Goal: Task Accomplishment & Management: Complete application form

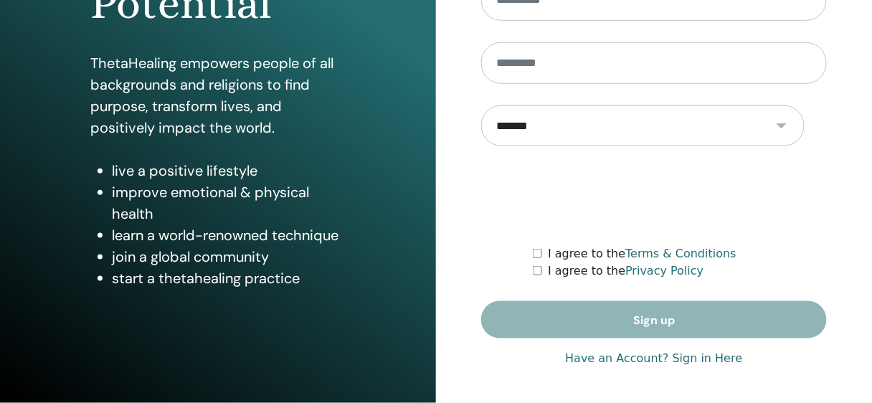
scroll to position [457, 0]
click at [721, 350] on link "Have an Account? Sign in Here" at bounding box center [653, 358] width 177 height 17
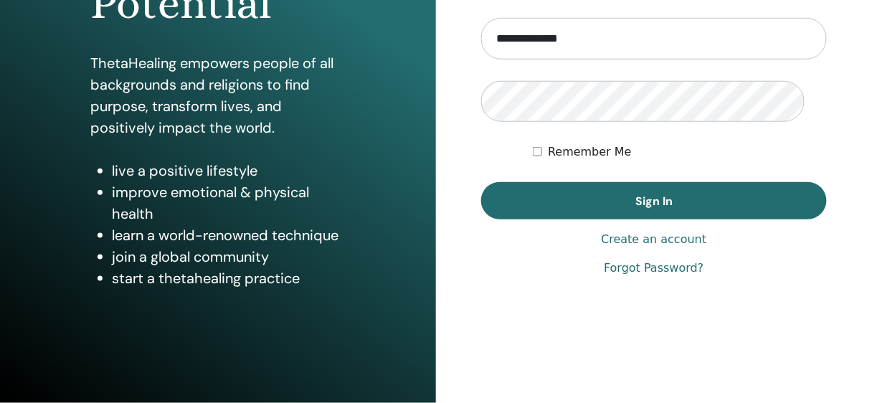
scroll to position [348, 0]
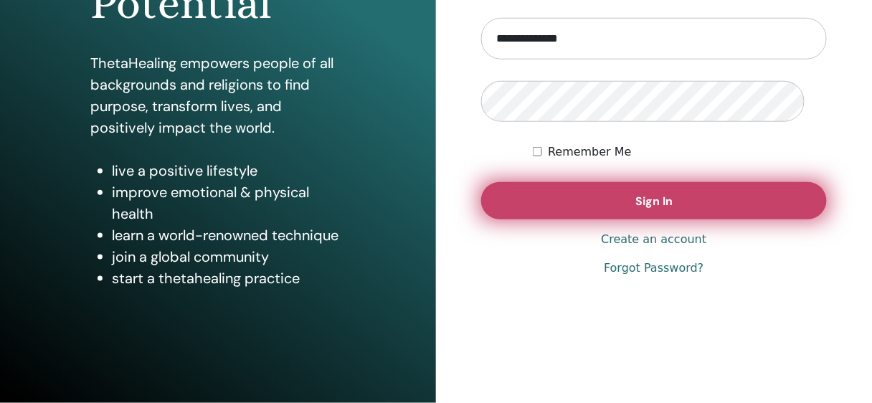
click at [708, 219] on button "Sign In" at bounding box center [654, 200] width 346 height 37
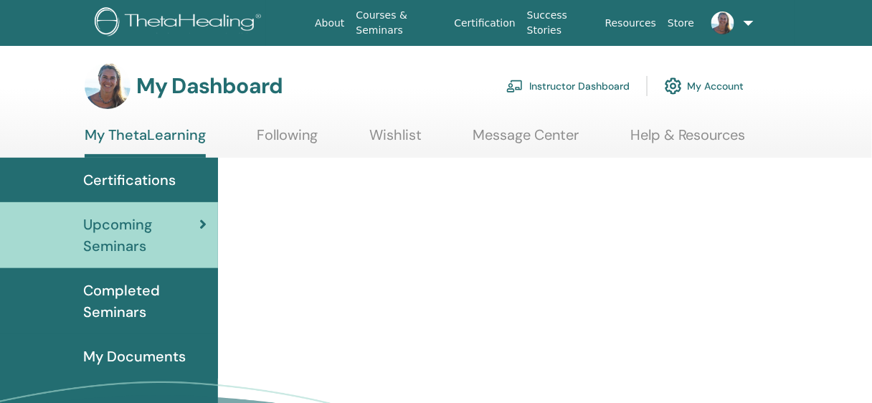
click at [499, 148] on link "Message Center" at bounding box center [526, 140] width 106 height 28
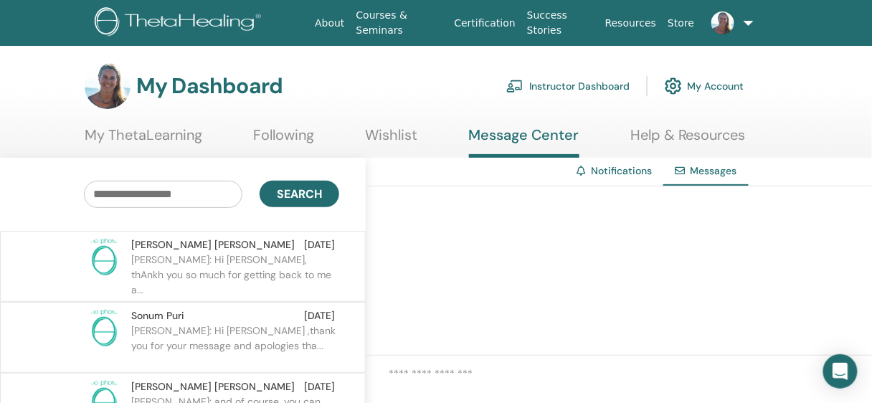
click at [531, 95] on link "Instructor Dashboard" at bounding box center [567, 86] width 123 height 32
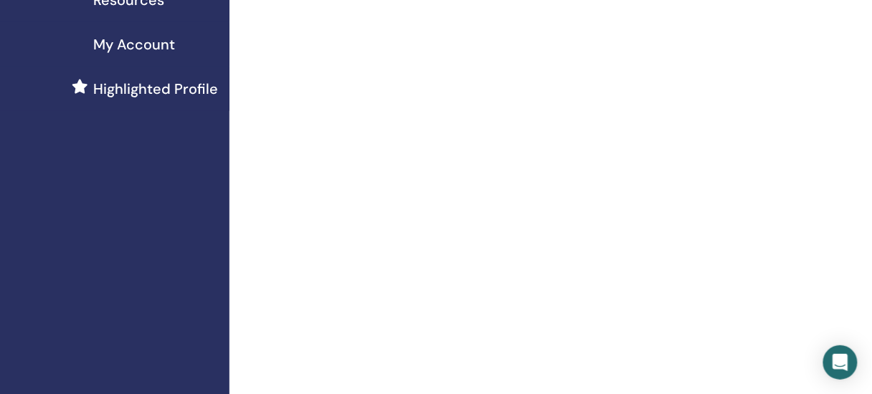
scroll to position [49, 0]
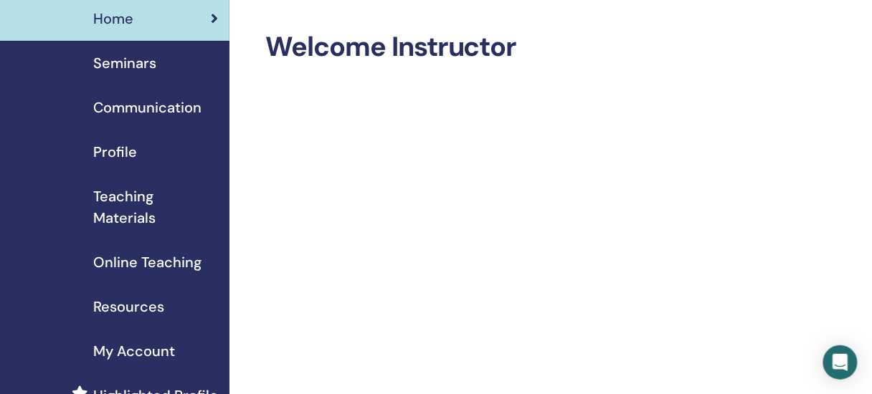
click at [138, 74] on span "Seminars" at bounding box center [124, 63] width 63 height 22
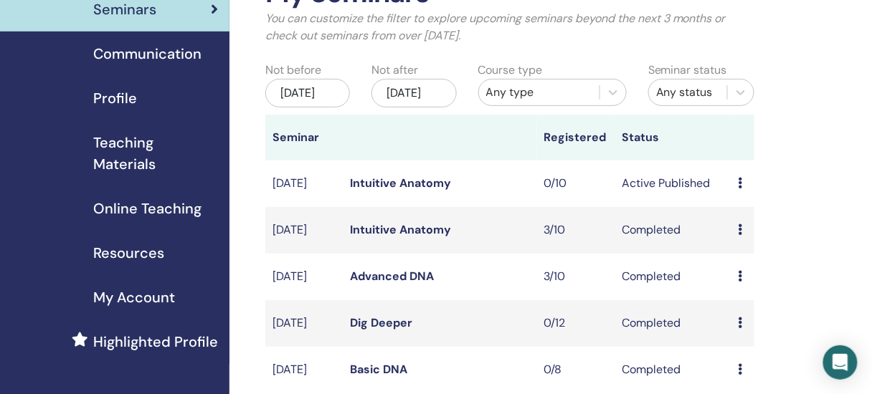
scroll to position [100, 0]
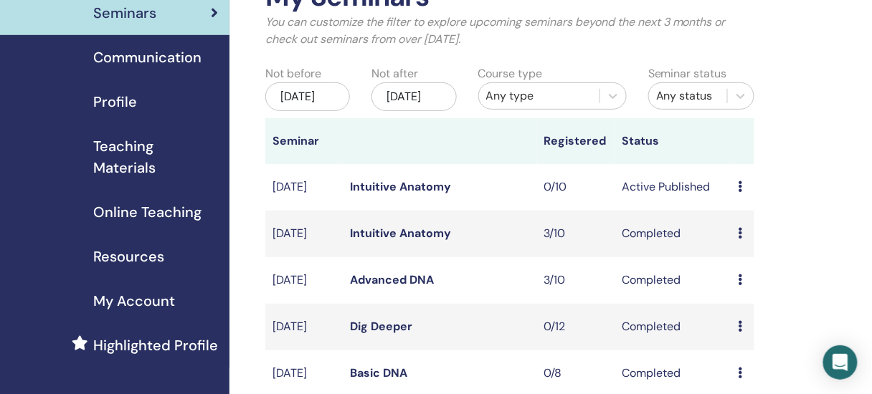
click at [803, 34] on div "My Seminars You can customize the filter to explore upcoming seminars beyond th…" at bounding box center [556, 367] width 654 height 842
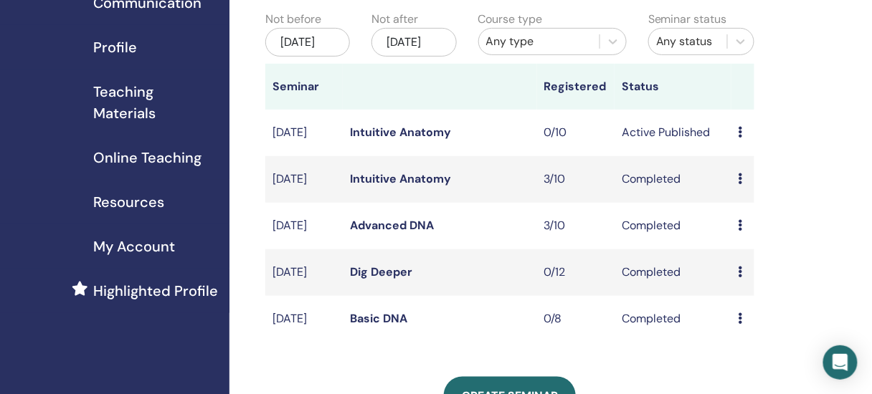
scroll to position [151, 0]
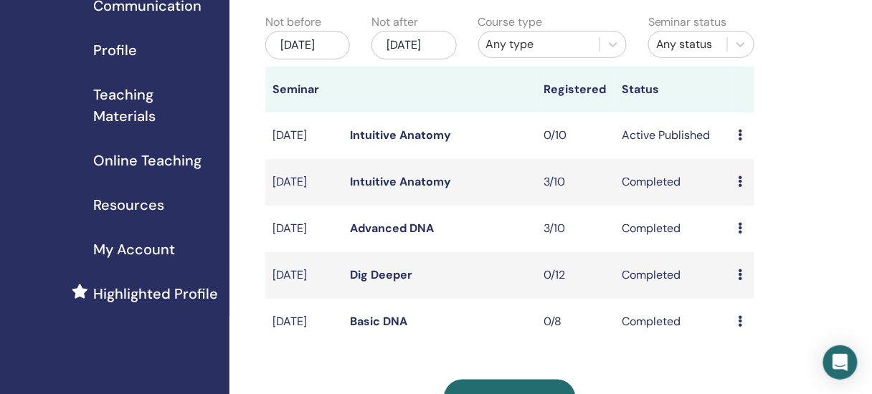
click at [6, 28] on link "Communication" at bounding box center [114, 6] width 229 height 44
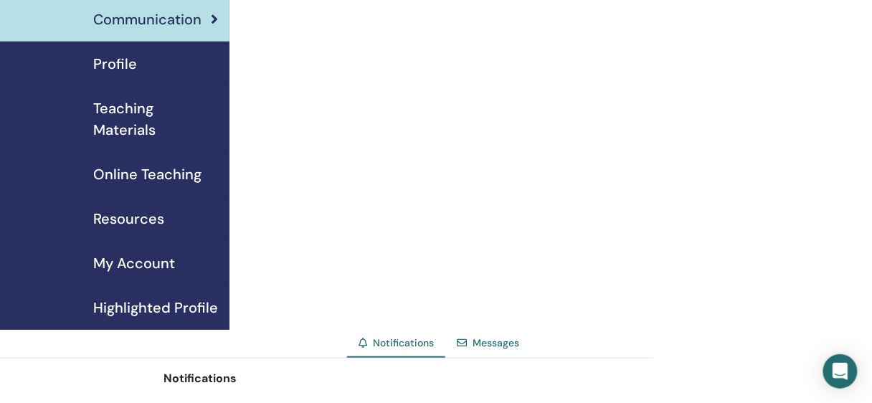
scroll to position [128, 0]
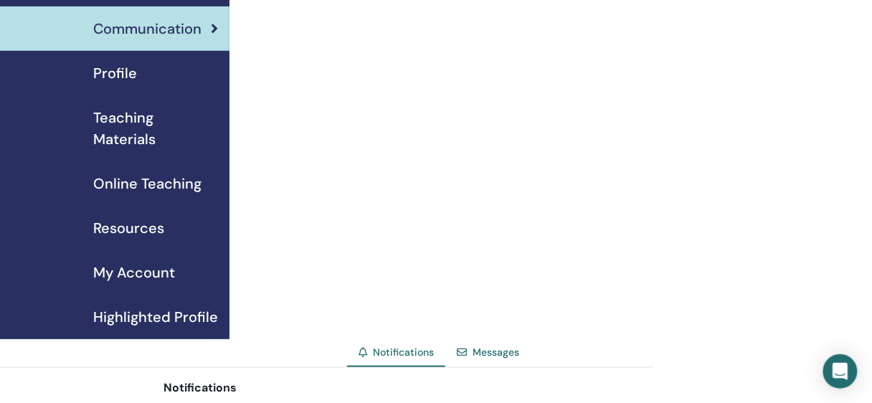
click at [138, 146] on span "Teaching Materials" at bounding box center [155, 128] width 125 height 43
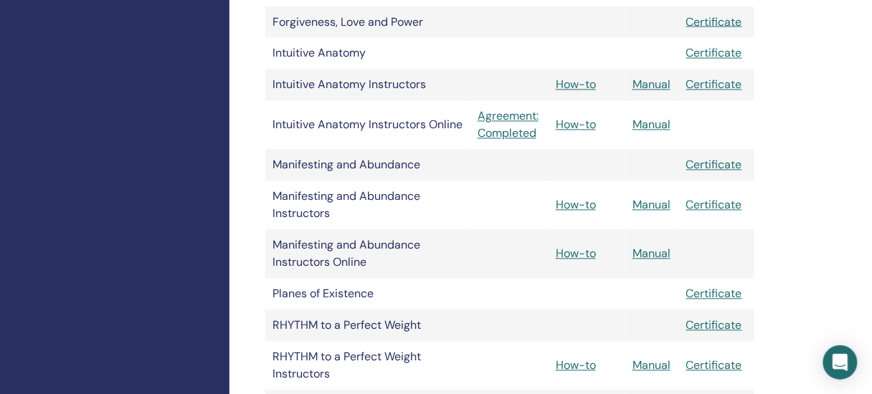
scroll to position [653, 0]
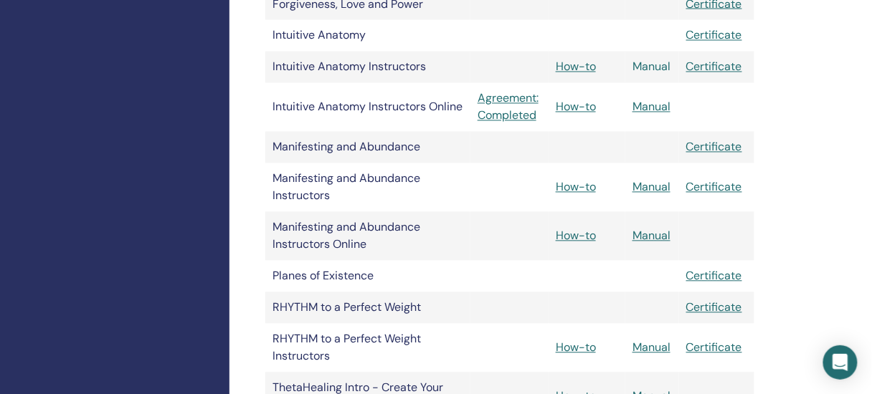
click at [653, 75] on link "Manual" at bounding box center [651, 67] width 38 height 15
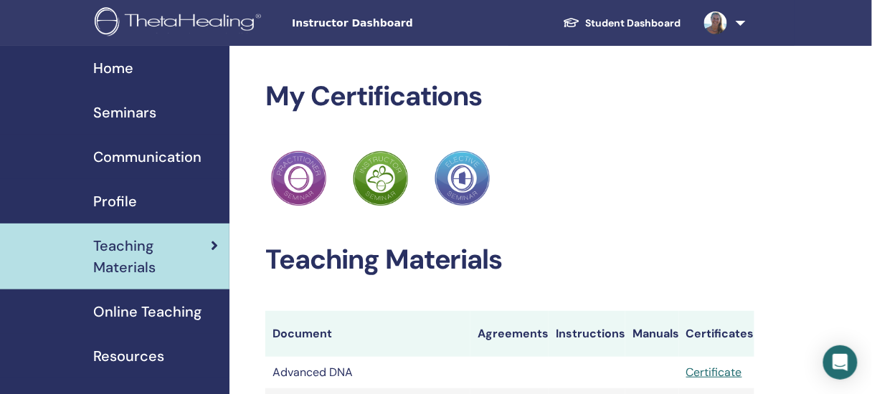
click at [141, 115] on span "Seminars" at bounding box center [124, 113] width 63 height 22
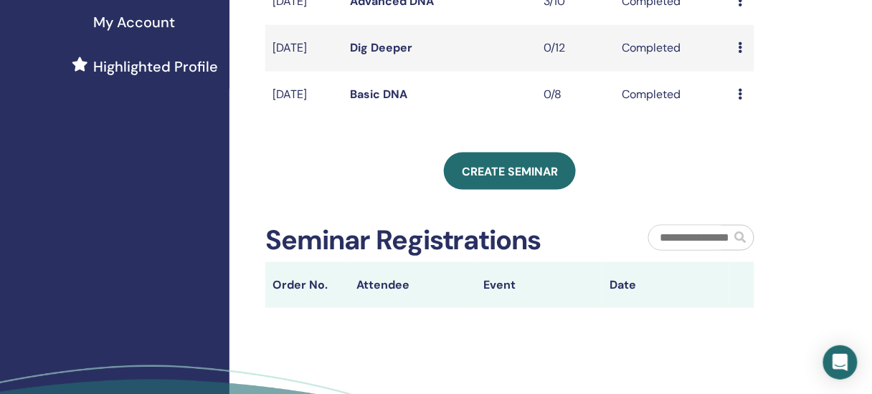
scroll to position [366, 0]
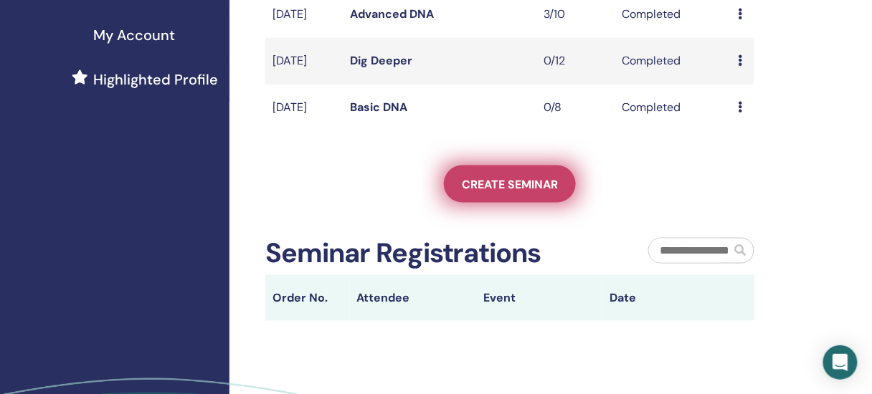
click at [521, 192] on span "Create seminar" at bounding box center [510, 184] width 96 height 15
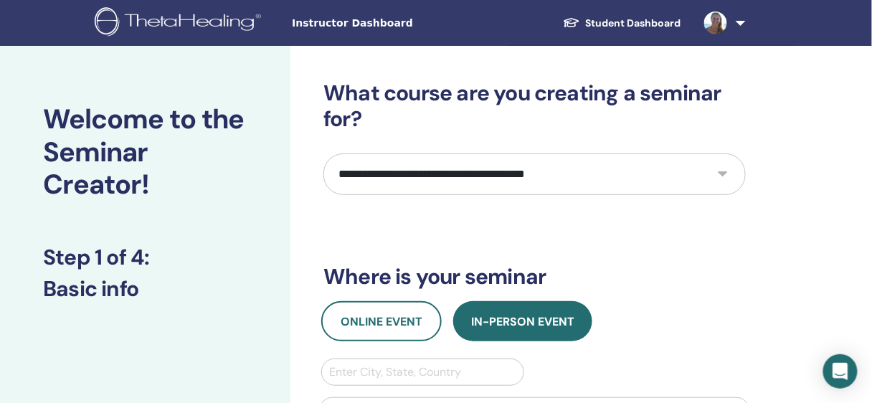
click at [511, 195] on select "**********" at bounding box center [534, 174] width 422 height 42
select select "*"
click at [326, 184] on select "**********" at bounding box center [534, 174] width 422 height 42
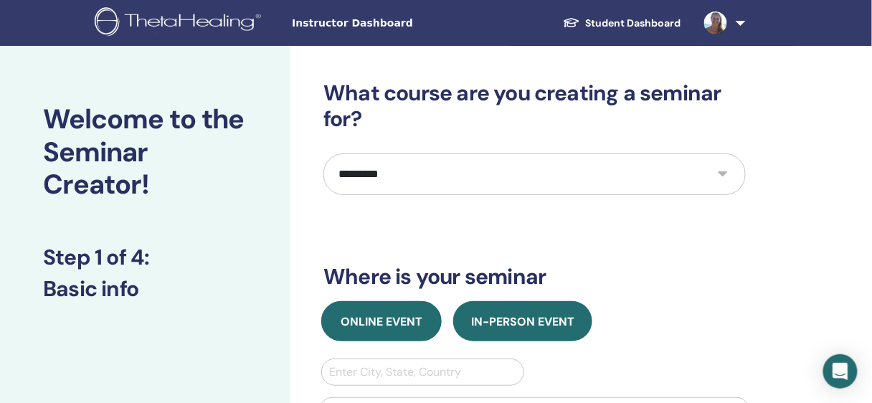
click at [414, 329] on span "Online Event" at bounding box center [382, 321] width 82 height 15
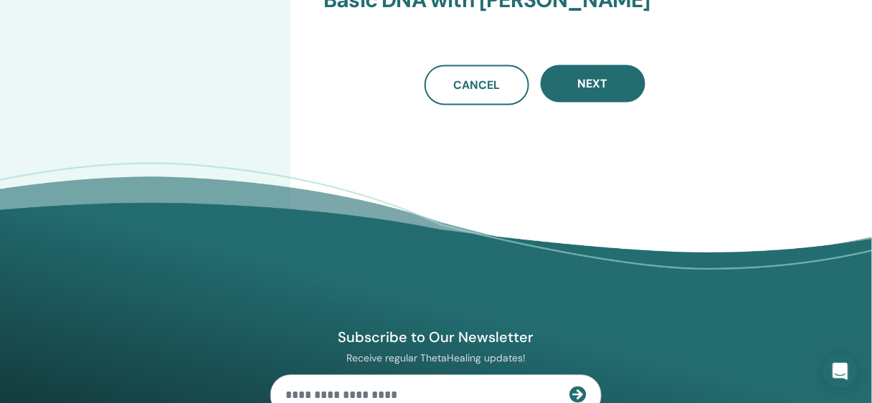
scroll to position [720, 0]
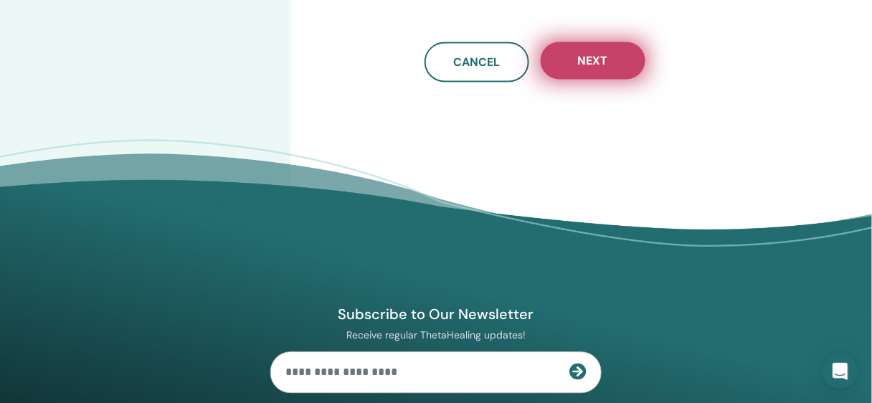
click at [600, 68] on span "Next" at bounding box center [593, 60] width 30 height 15
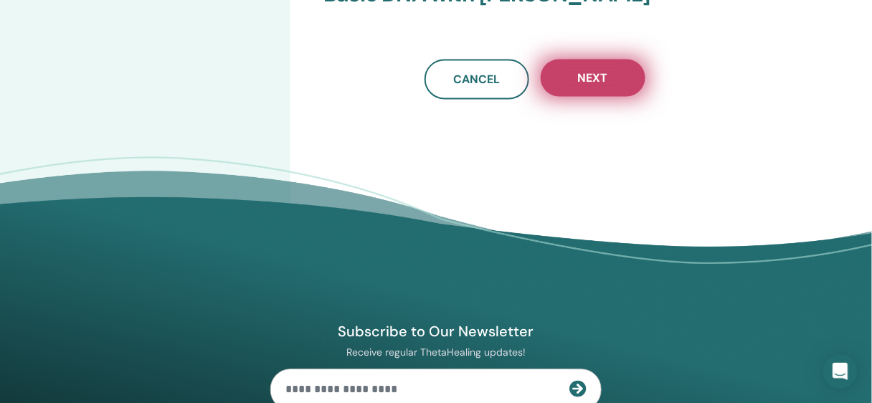
click at [603, 85] on span "Next" at bounding box center [593, 77] width 30 height 15
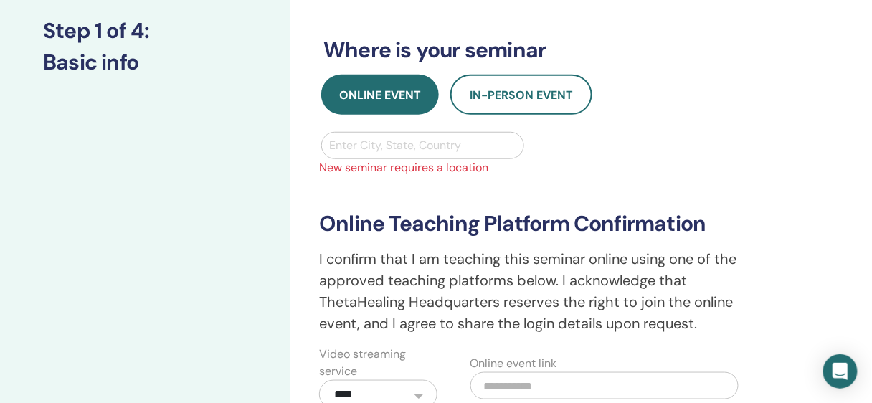
scroll to position [200, 0]
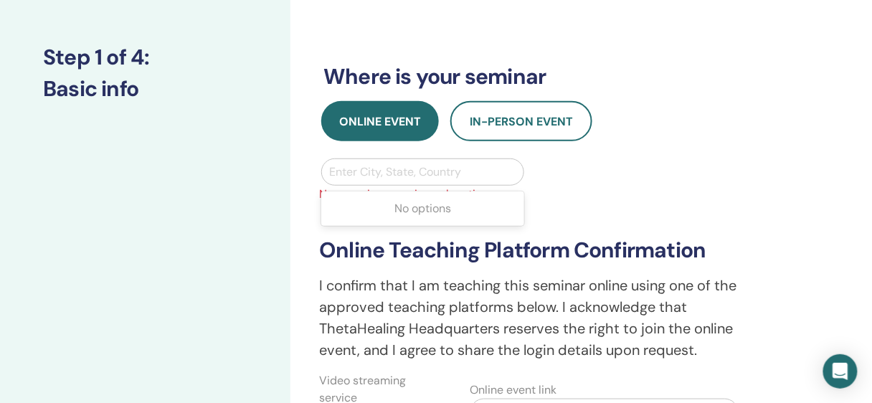
click at [406, 182] on div at bounding box center [422, 172] width 186 height 20
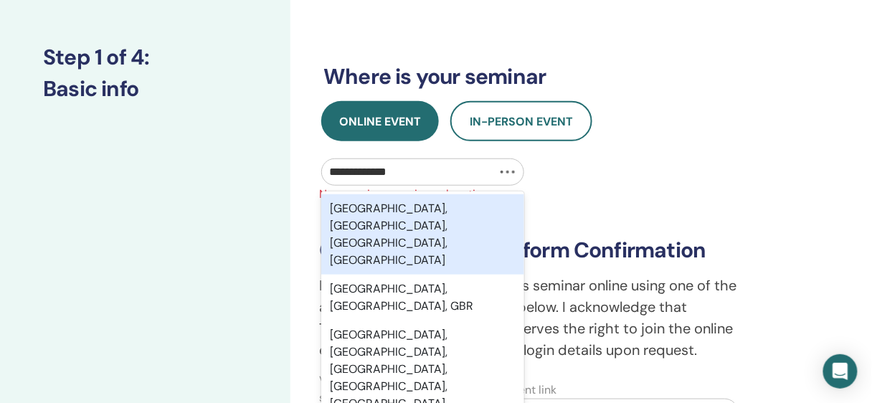
type input "******"
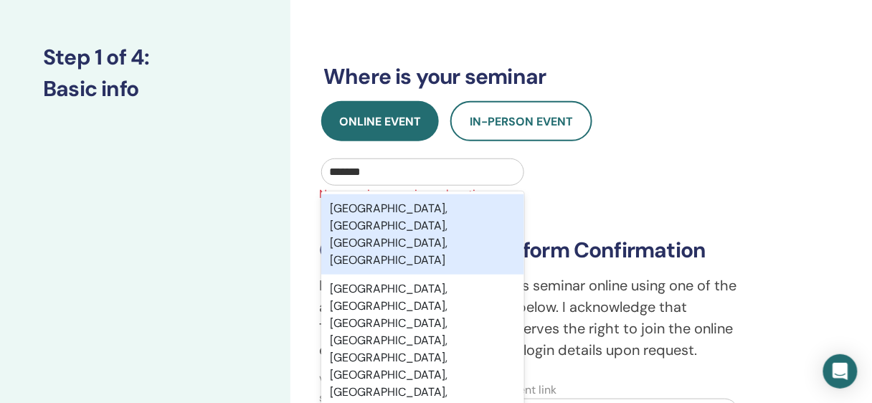
click at [409, 275] on div "London, Greater London, England, GBR" at bounding box center [422, 234] width 202 height 80
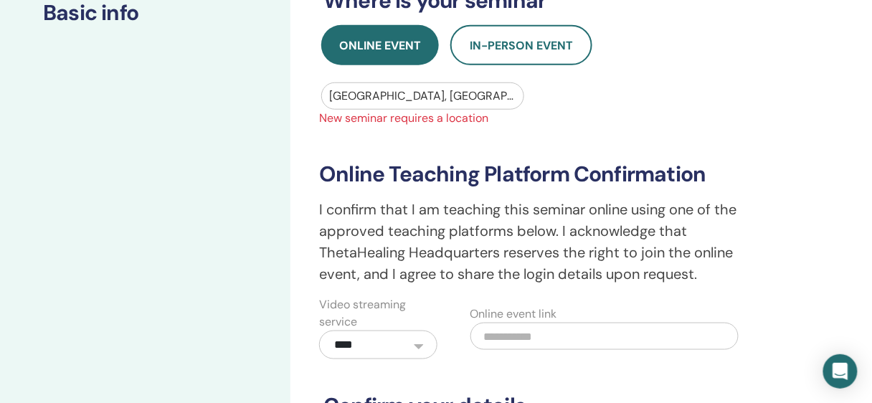
scroll to position [274, 0]
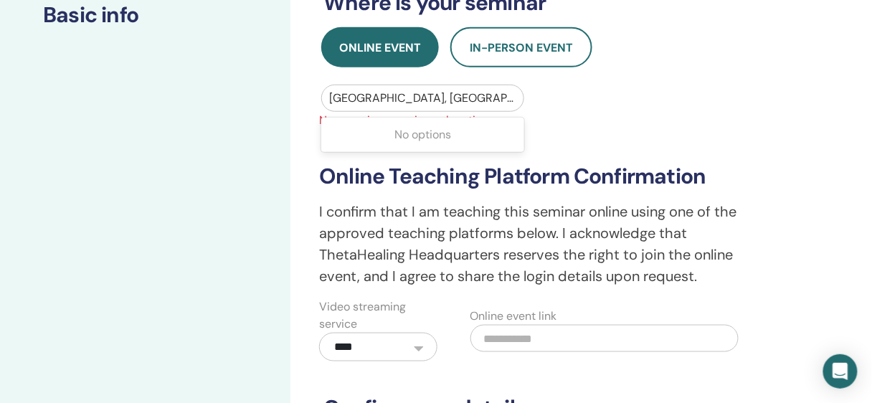
click at [468, 108] on div at bounding box center [422, 98] width 186 height 20
click at [739, 129] on span "New seminar requires a location" at bounding box center [534, 120] width 448 height 17
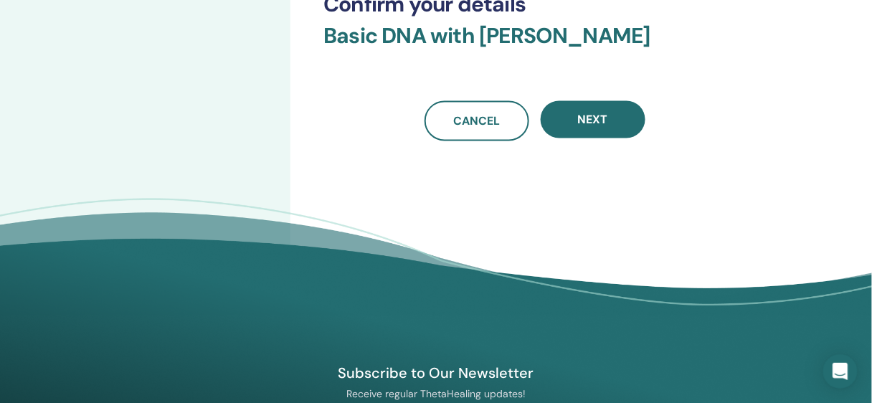
scroll to position [674, 0]
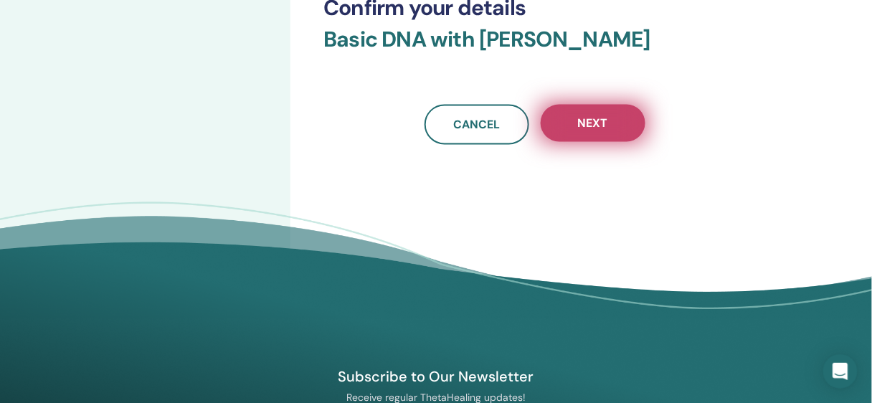
click at [589, 142] on button "Next" at bounding box center [593, 123] width 105 height 37
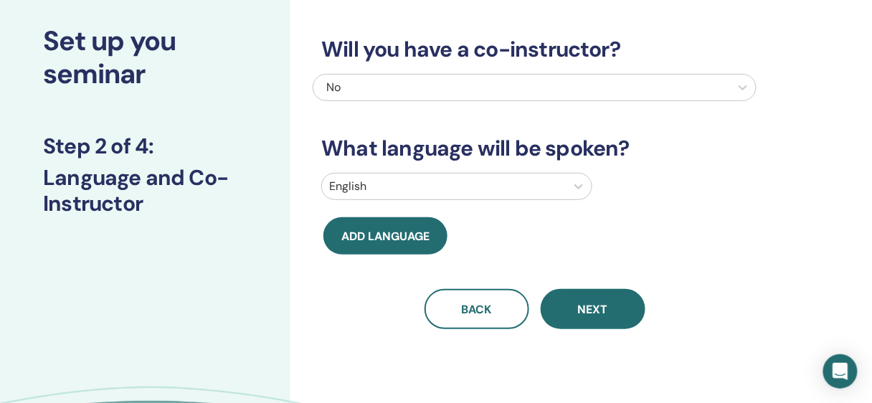
scroll to position [73, 0]
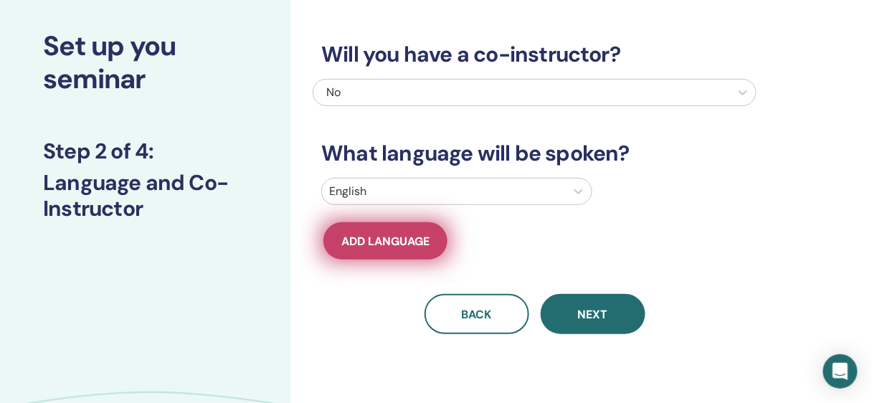
click at [417, 249] on span "Add language" at bounding box center [385, 241] width 88 height 15
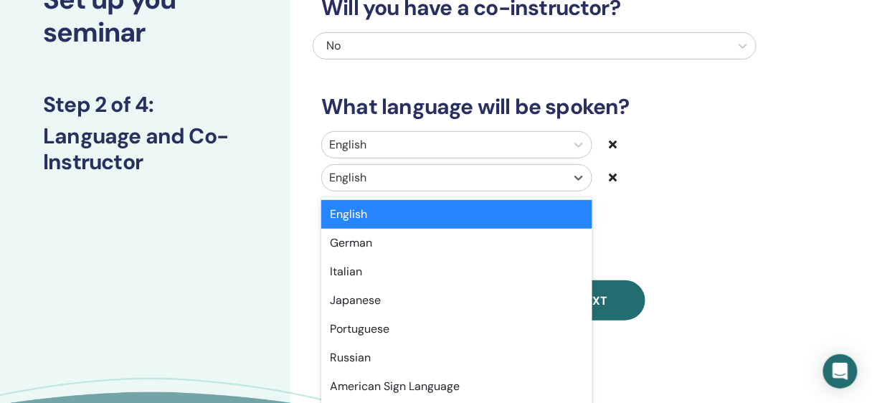
click at [437, 191] on div "option English selected, 1 of 47. 47 results available. Use Up and Down to choo…" at bounding box center [456, 177] width 270 height 27
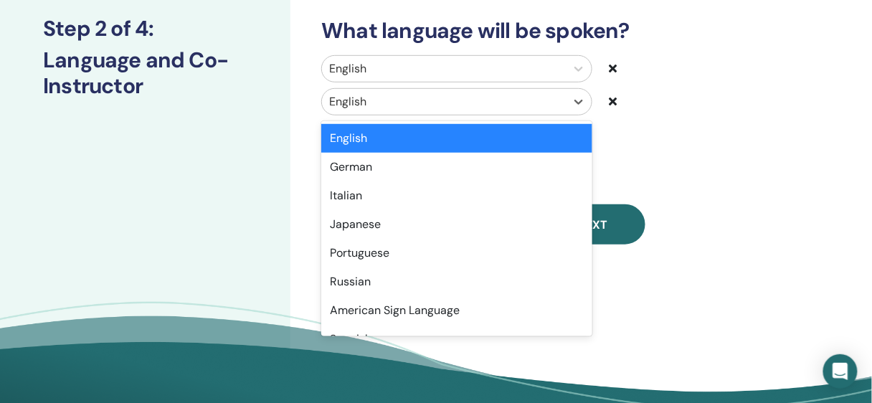
scroll to position [197, 0]
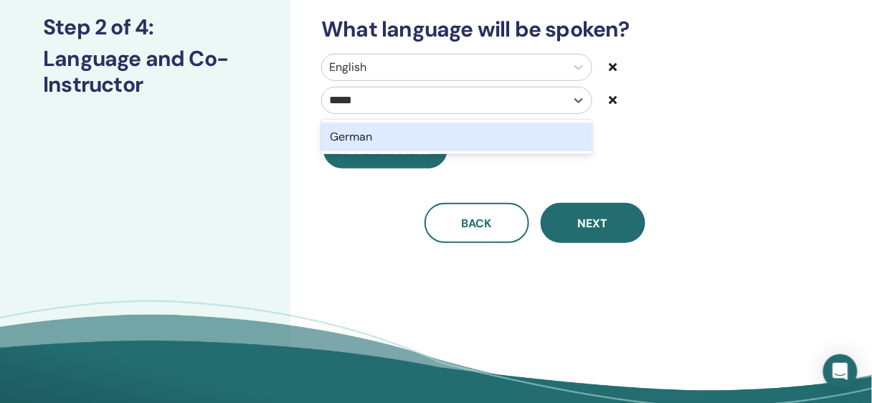
type input "******"
click at [465, 154] on div "German" at bounding box center [456, 137] width 270 height 34
click at [482, 151] on div "German" at bounding box center [456, 137] width 270 height 29
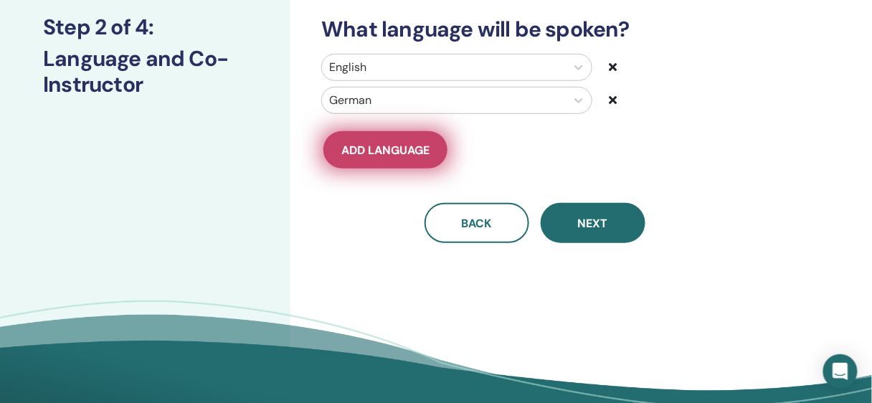
click at [430, 158] on span "Add language" at bounding box center [385, 150] width 88 height 15
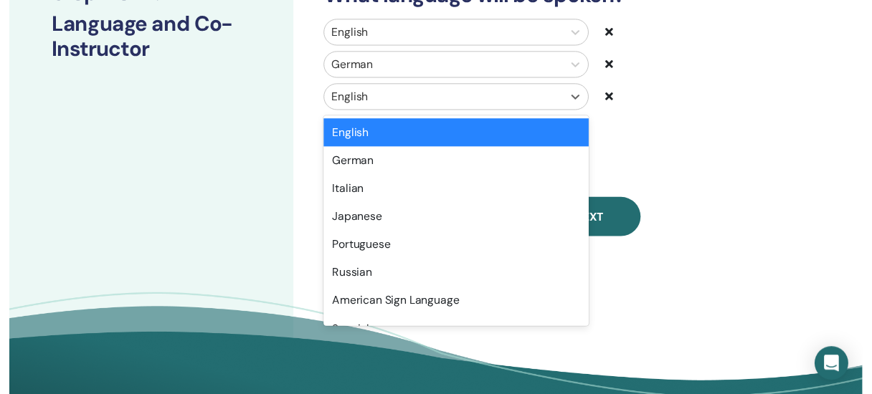
scroll to position [235, 0]
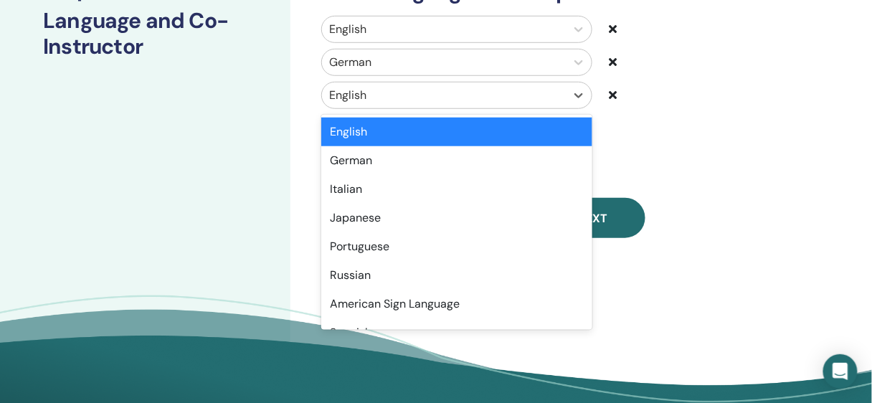
click at [476, 109] on div "option English selected, 1 of 47. 47 results available. Use Up and Down to choo…" at bounding box center [456, 95] width 270 height 27
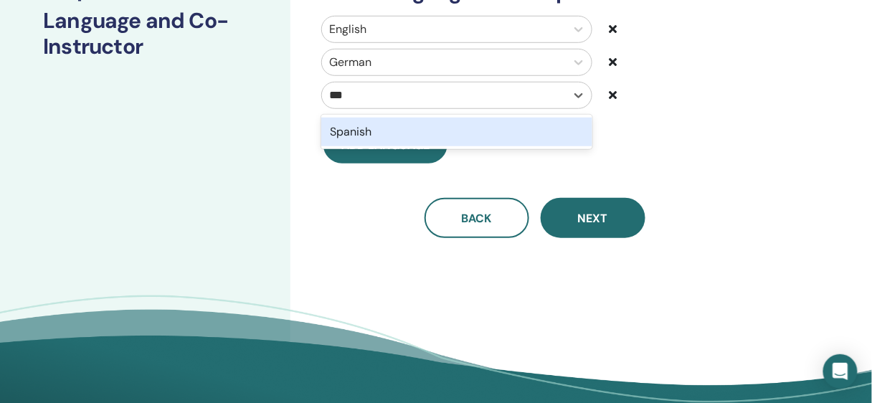
type input "****"
click at [476, 146] on div "Spanish" at bounding box center [456, 132] width 270 height 29
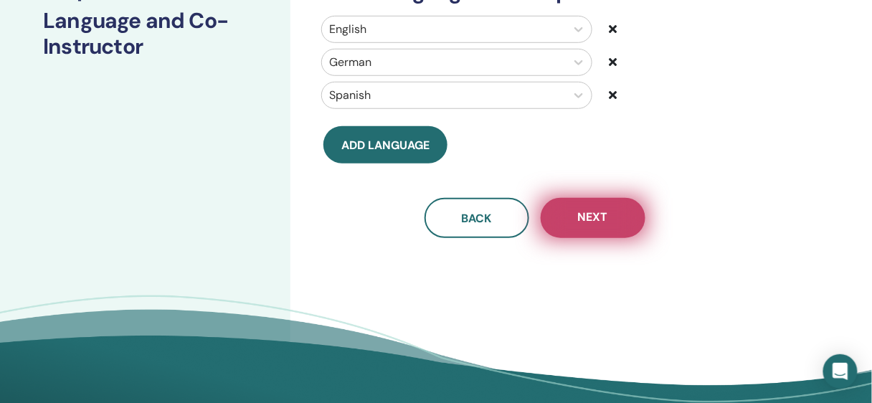
click at [602, 227] on span "Next" at bounding box center [593, 218] width 30 height 18
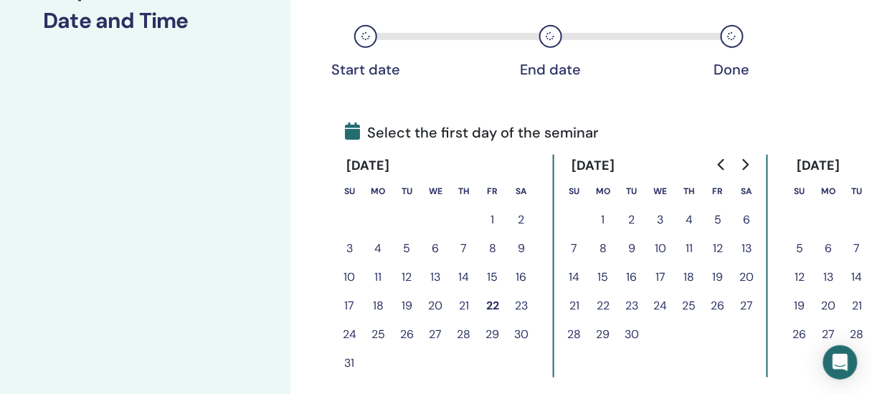
click at [730, 292] on button "19" at bounding box center [717, 277] width 29 height 29
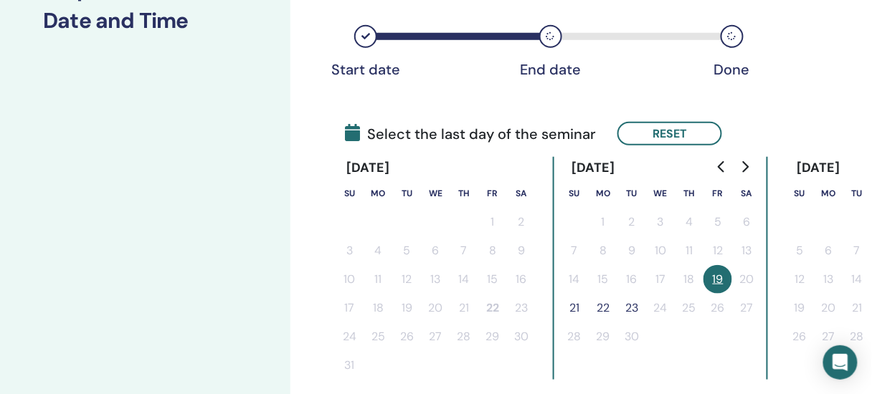
click at [587, 323] on button "21" at bounding box center [574, 308] width 29 height 29
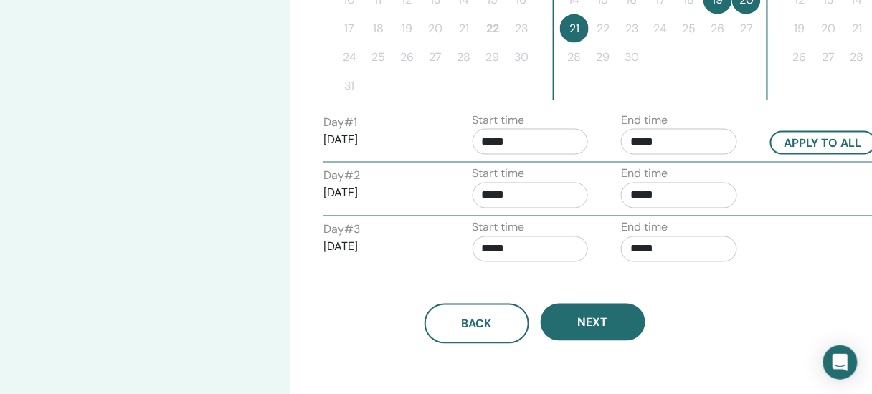
scroll to position [530, 0]
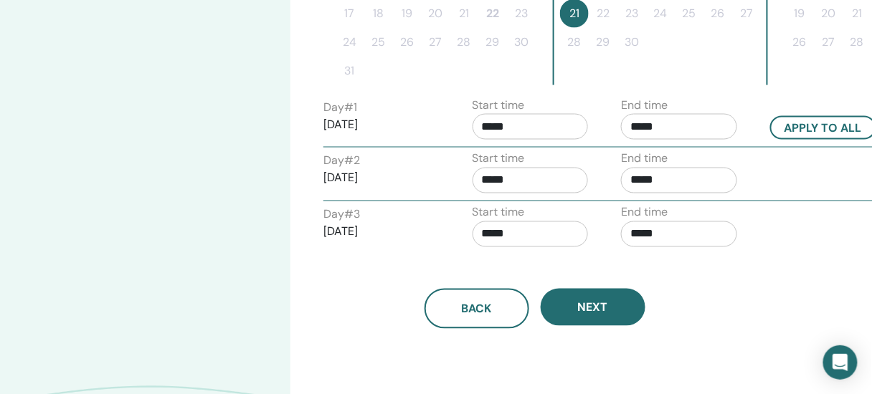
click at [504, 140] on input "*****" at bounding box center [531, 127] width 116 height 26
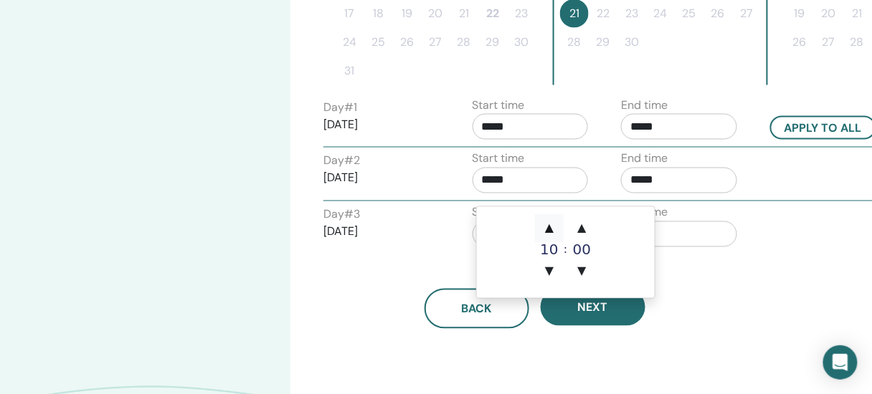
click at [555, 226] on span "▲" at bounding box center [549, 228] width 29 height 29
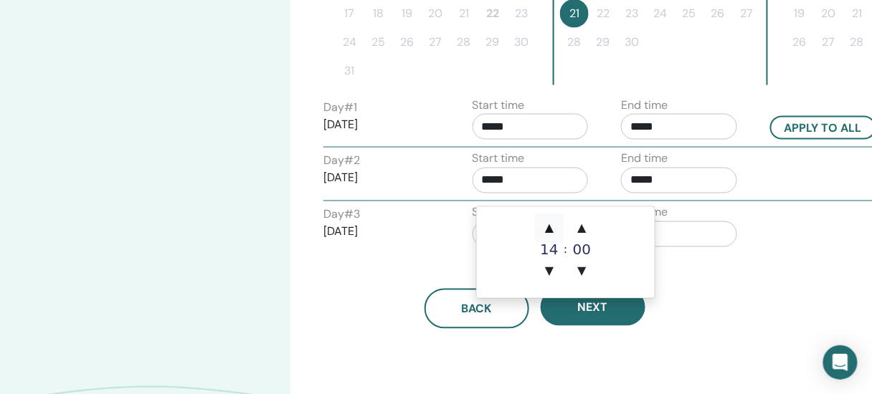
type input "*****"
click at [555, 226] on span "▲" at bounding box center [549, 228] width 29 height 29
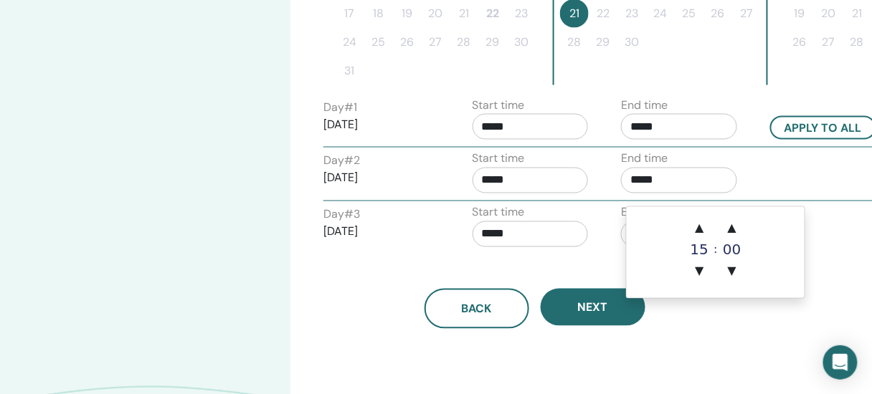
click at [661, 140] on input "*****" at bounding box center [679, 127] width 116 height 26
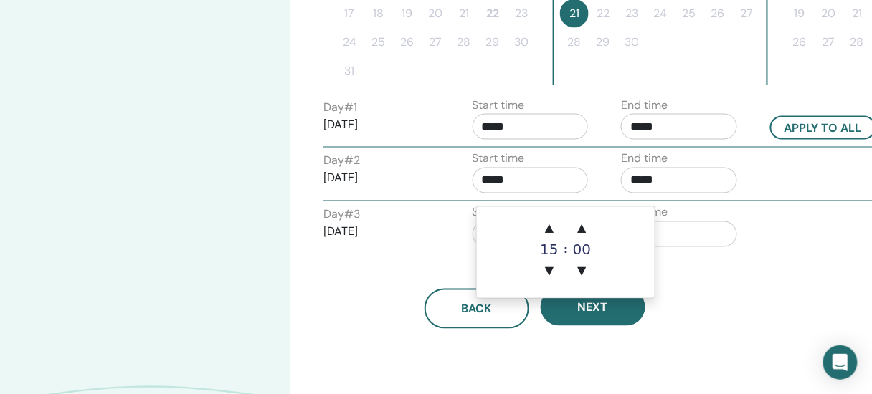
click at [493, 140] on input "*****" at bounding box center [531, 127] width 116 height 26
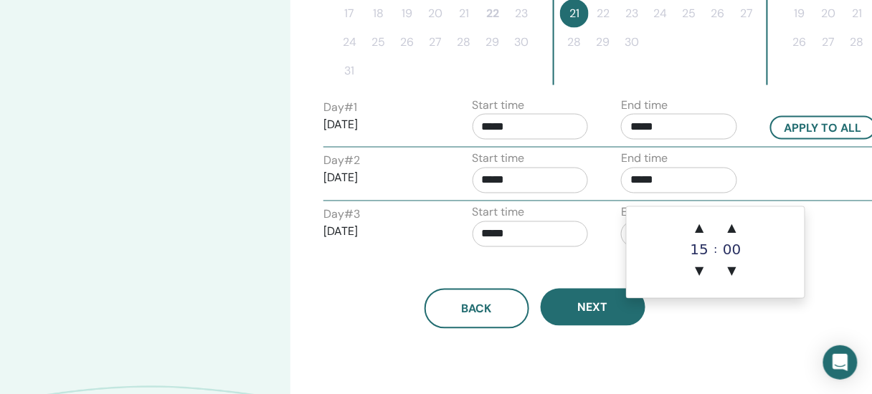
click at [650, 140] on input "*****" at bounding box center [679, 127] width 116 height 26
click at [698, 227] on span "▲" at bounding box center [700, 228] width 29 height 29
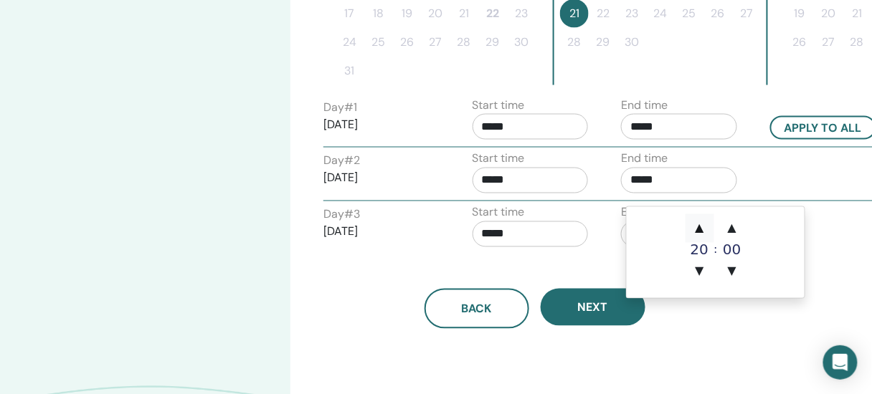
click at [698, 227] on span "▲" at bounding box center [700, 228] width 29 height 29
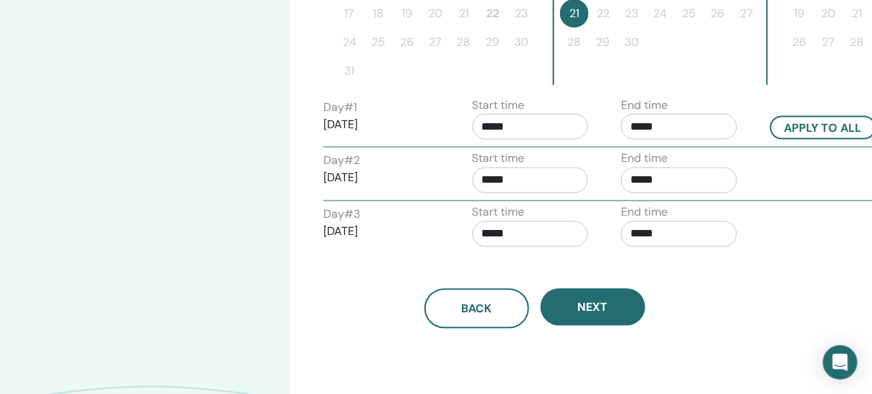
click at [716, 147] on div "End time *****" at bounding box center [679, 122] width 116 height 50
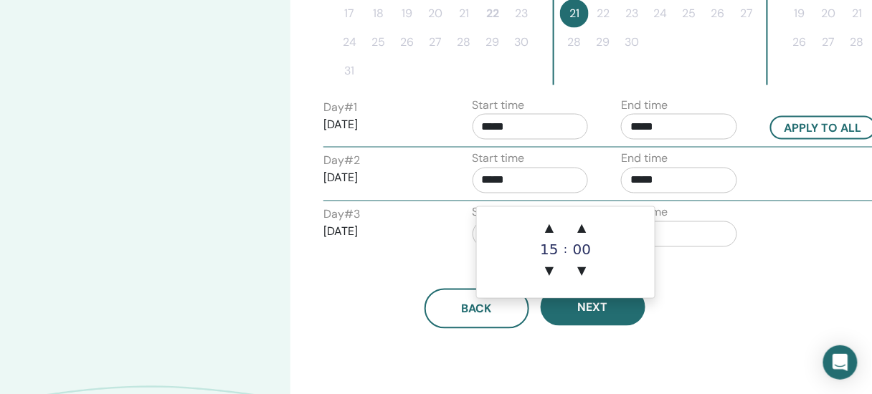
click at [499, 140] on input "*****" at bounding box center [531, 127] width 116 height 26
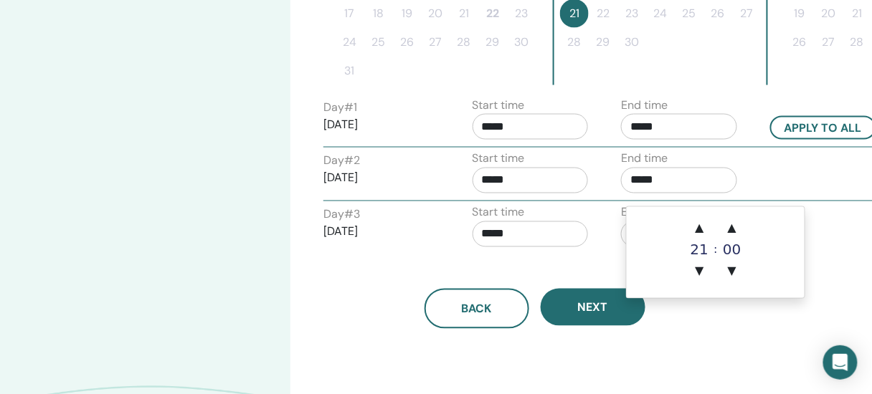
click at [642, 140] on input "*****" at bounding box center [679, 127] width 116 height 26
click at [702, 268] on span "▼" at bounding box center [700, 271] width 29 height 29
type input "*****"
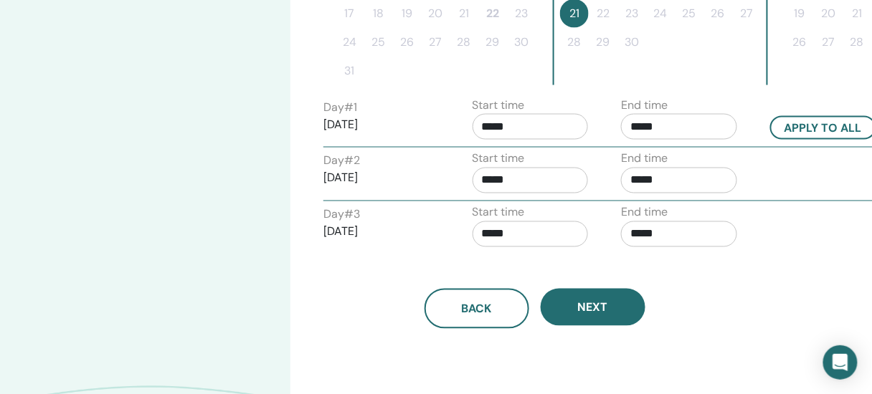
click at [698, 147] on div "End time *****" at bounding box center [679, 122] width 116 height 50
click at [815, 140] on button "Apply to all" at bounding box center [823, 128] width 106 height 24
type input "*****"
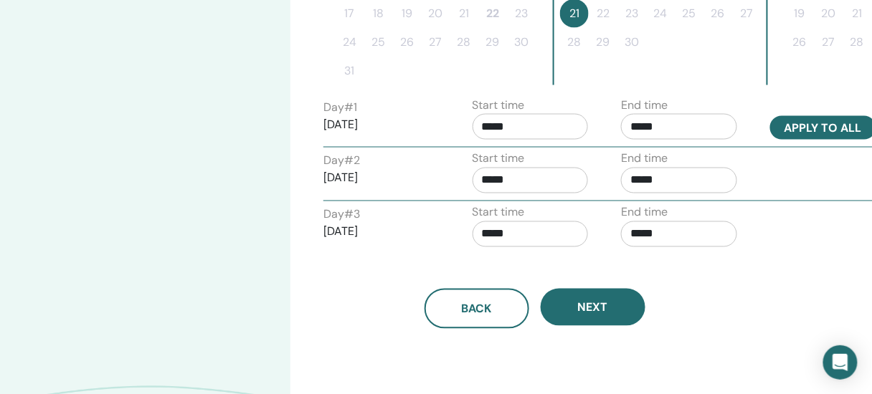
type input "*****"
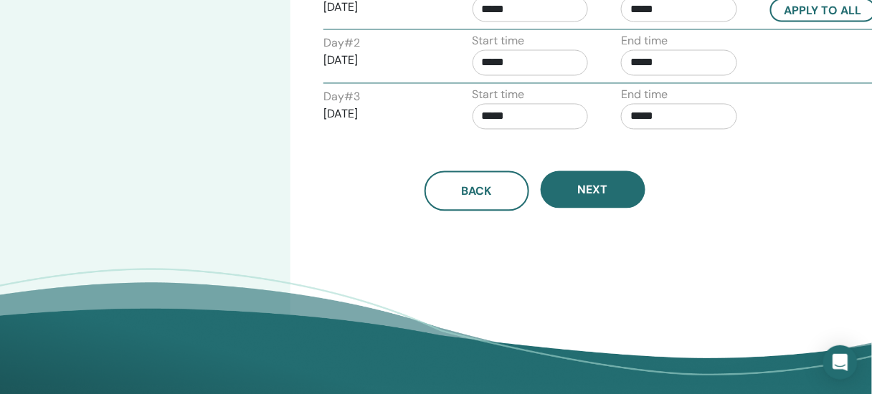
scroll to position [670, 0]
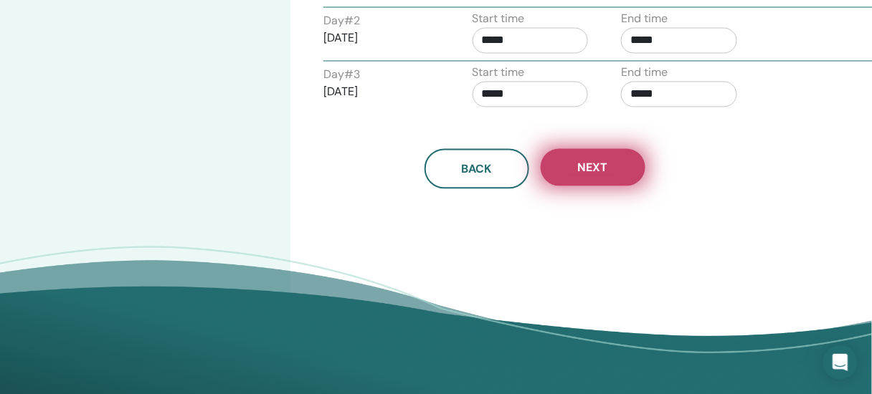
click at [605, 176] on span "Next" at bounding box center [593, 168] width 30 height 15
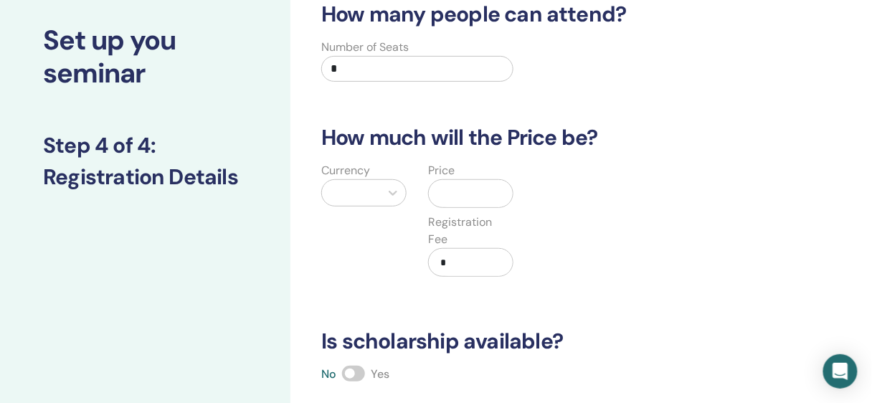
scroll to position [0, 0]
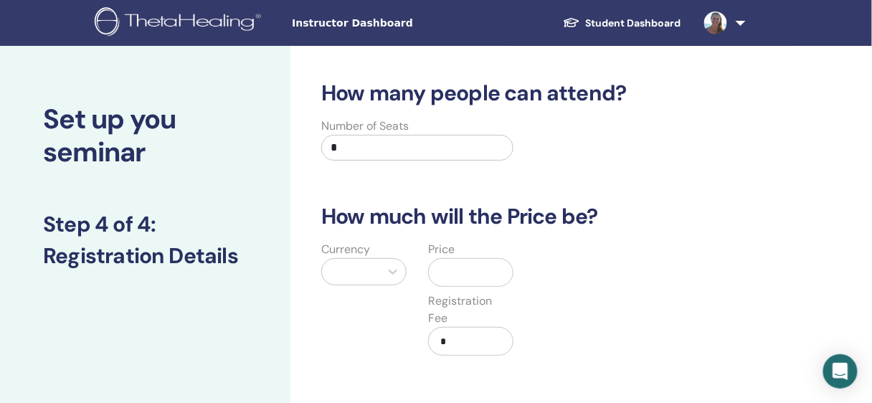
click at [452, 161] on input "*" at bounding box center [416, 148] width 191 height 26
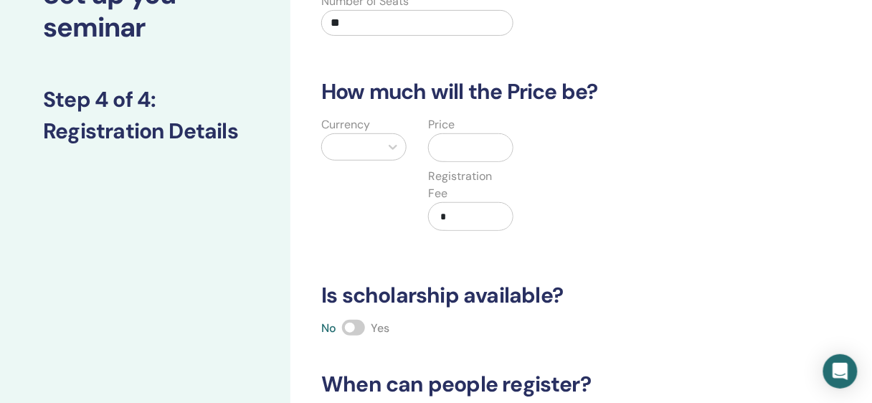
scroll to position [138, 0]
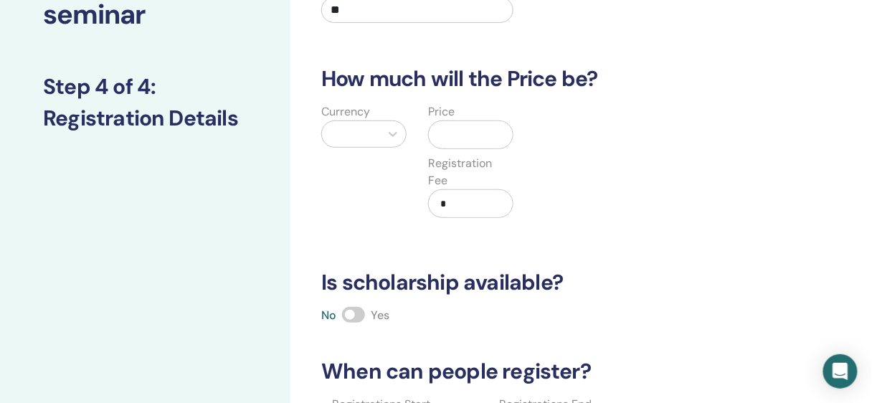
type input "**"
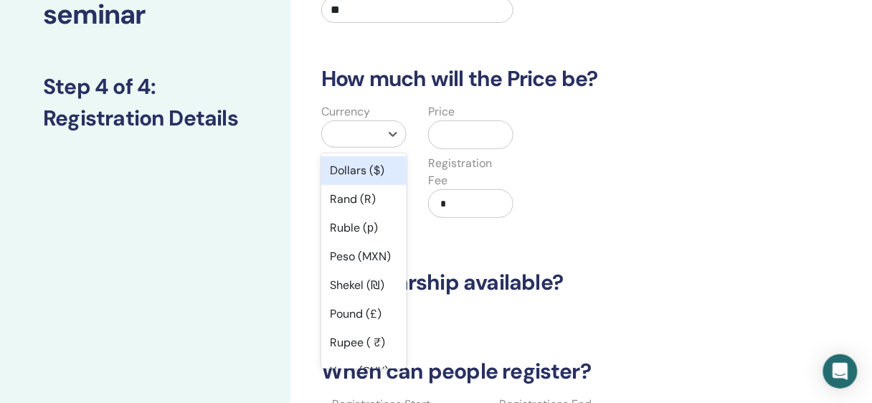
scroll to position [162, 0]
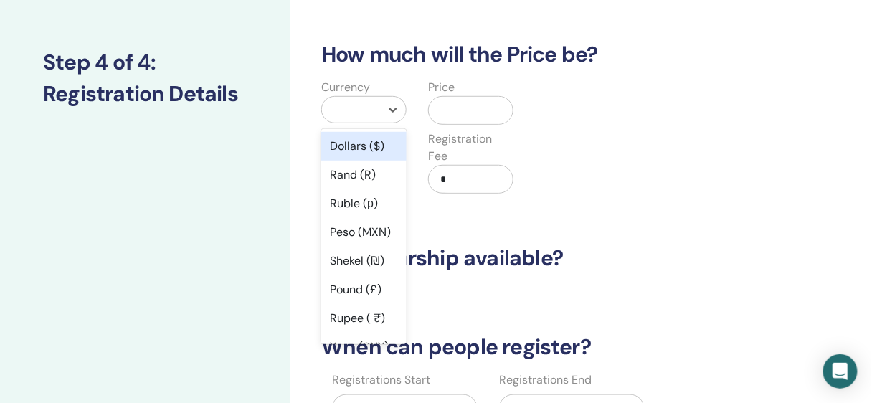
click at [367, 123] on div "option Dollars ($) focused, 1 of 45. 45 results available. Use Up and Down to c…" at bounding box center [363, 109] width 85 height 27
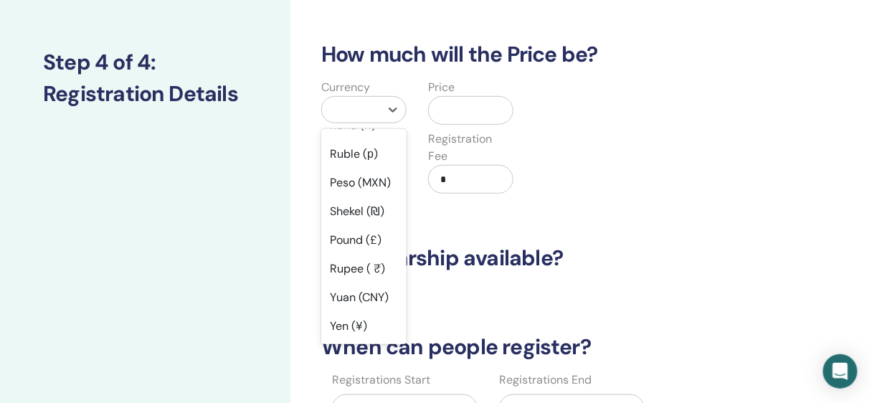
scroll to position [0, 0]
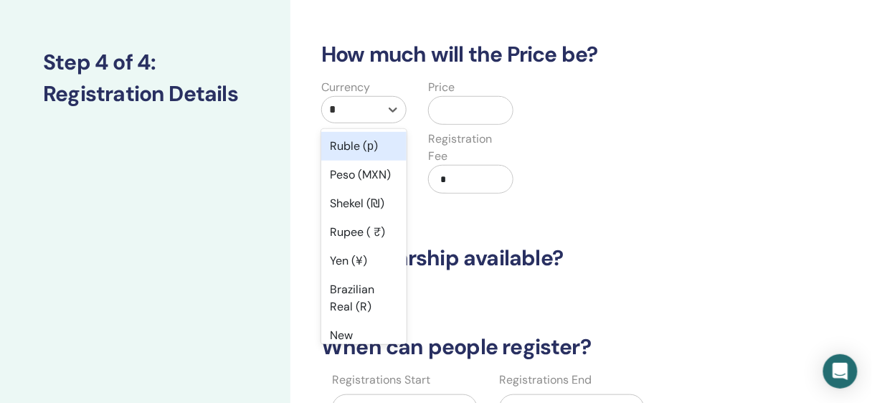
type input "**"
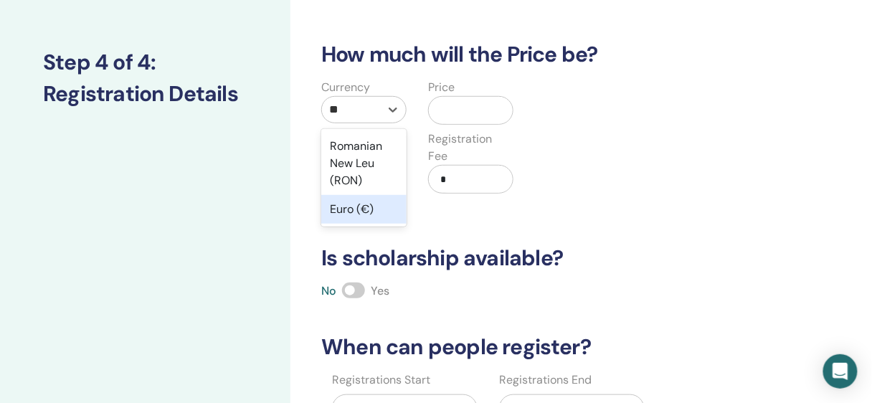
click at [359, 224] on div "Euro (€)" at bounding box center [363, 209] width 85 height 29
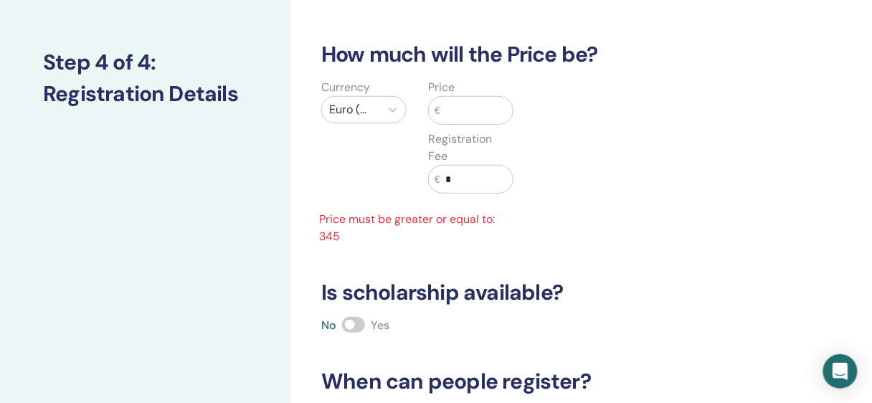
click at [469, 124] on input "text" at bounding box center [476, 110] width 72 height 27
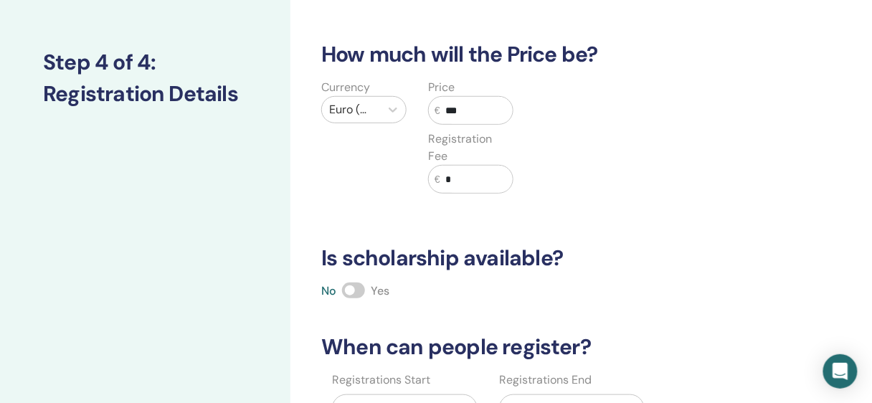
type input "***"
click at [618, 205] on div "Currency Euro (€) Price € *** Registration Fee € *" at bounding box center [524, 145] width 444 height 132
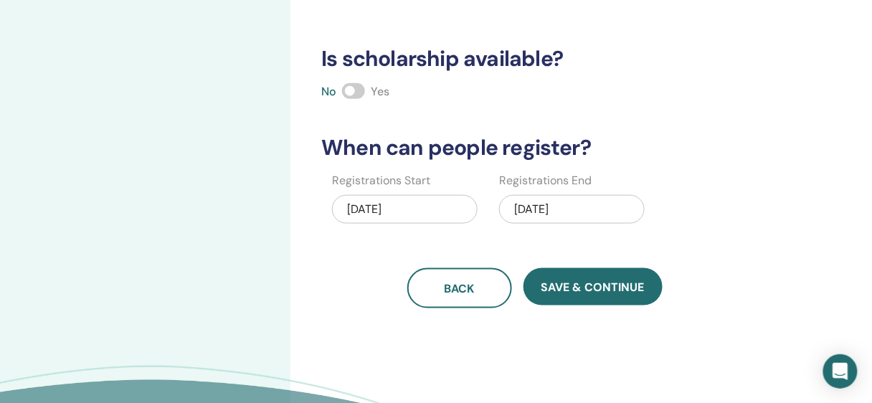
scroll to position [366, 0]
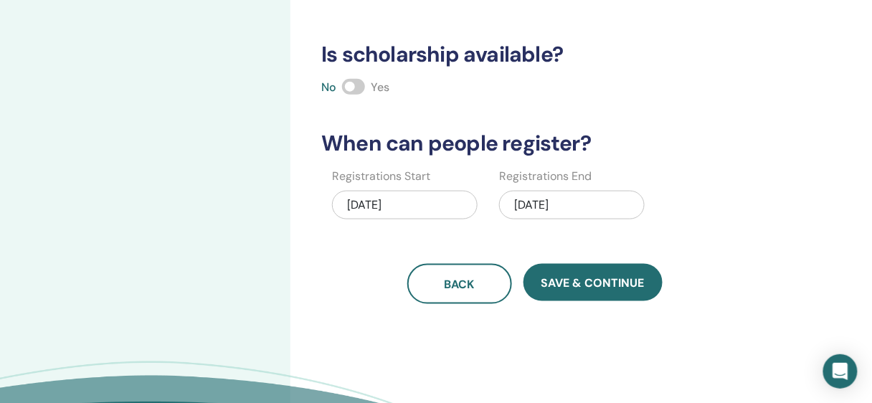
click at [365, 95] on span at bounding box center [353, 87] width 23 height 16
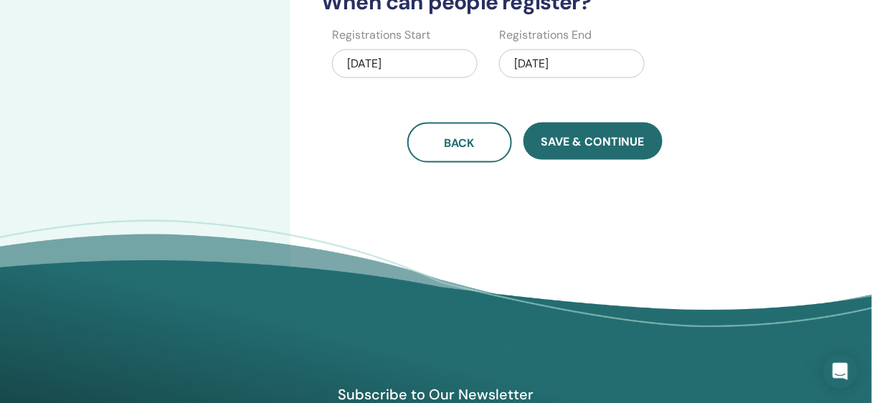
scroll to position [550, 0]
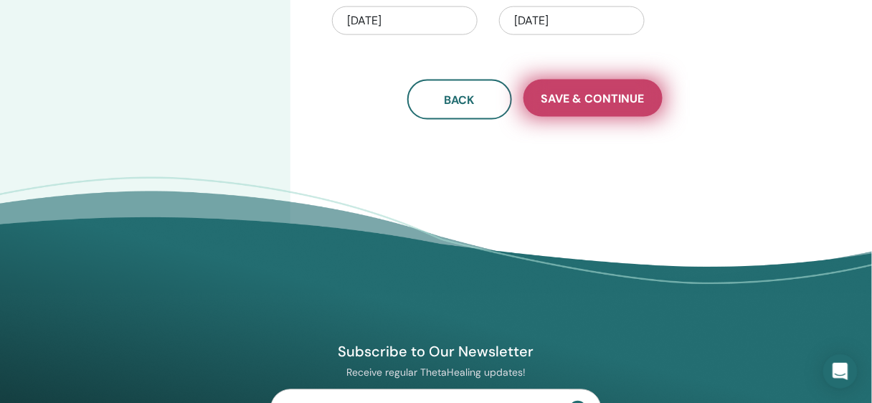
click at [629, 106] on span "Save & Continue" at bounding box center [592, 98] width 103 height 15
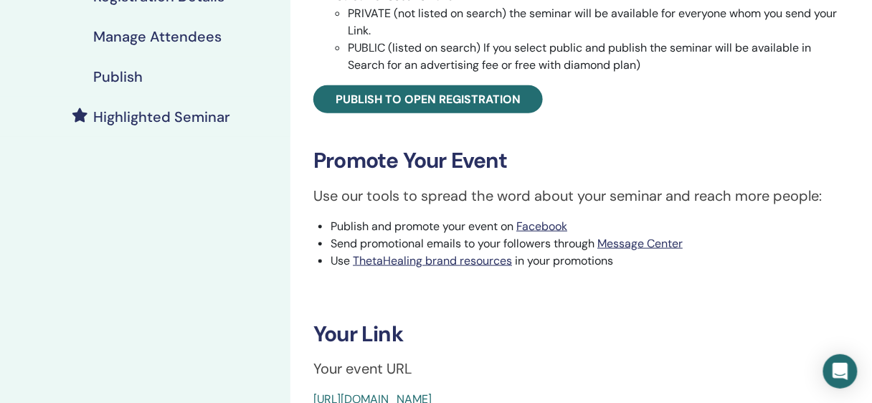
scroll to position [307, 0]
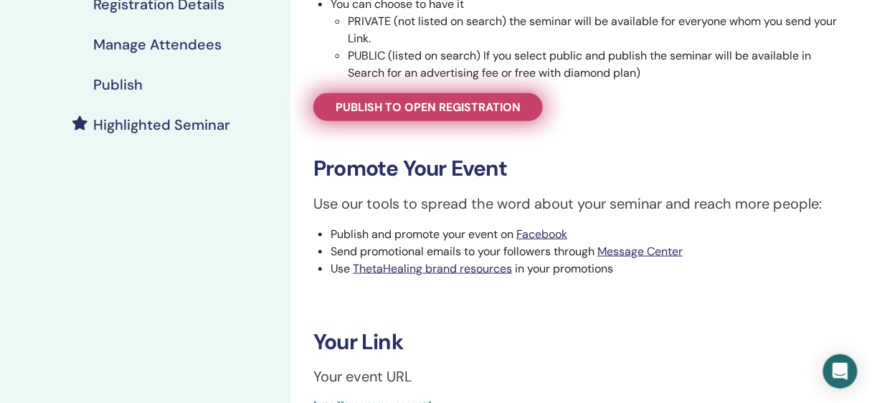
click at [427, 115] on span "Publish to open registration" at bounding box center [428, 107] width 185 height 15
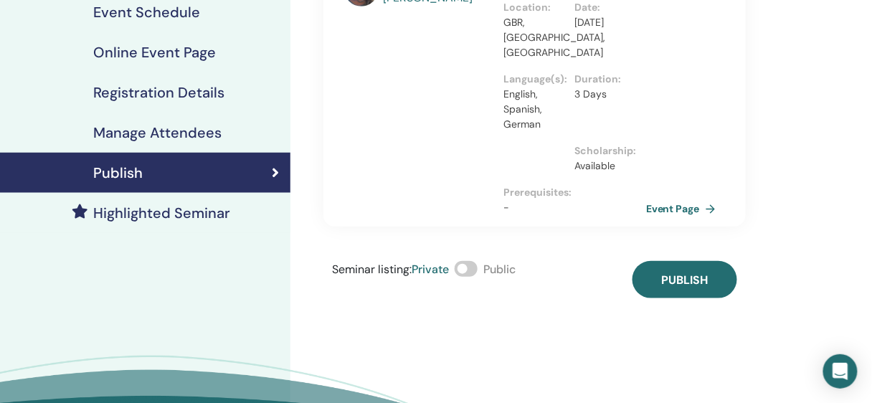
scroll to position [227, 0]
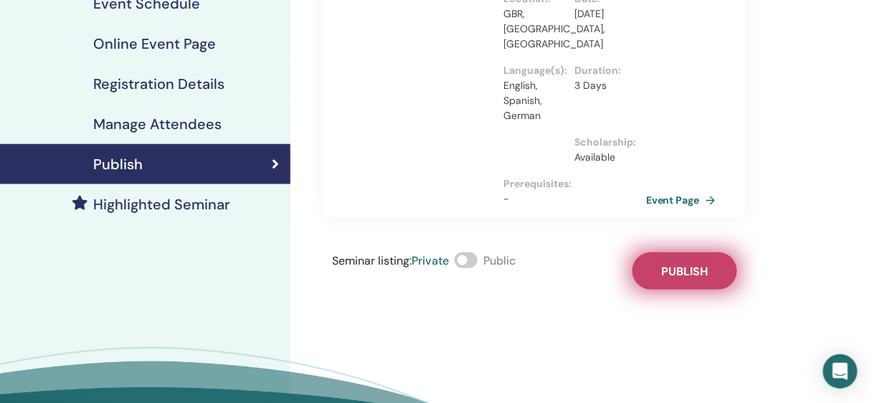
click at [661, 290] on button "Publish" at bounding box center [684, 270] width 105 height 37
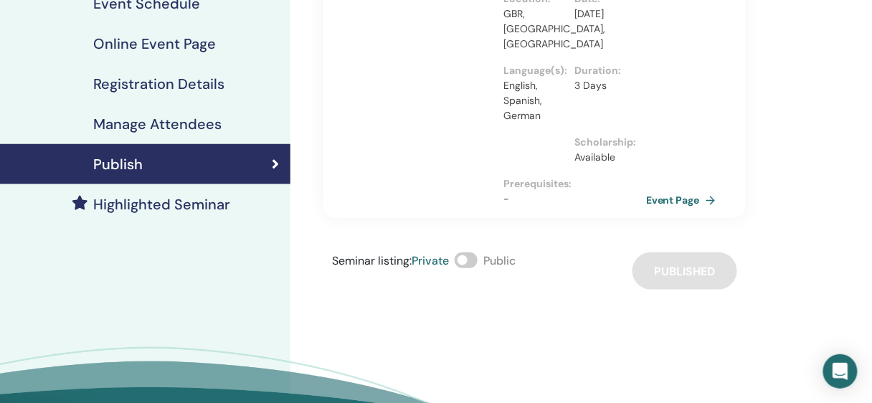
click at [478, 268] on span at bounding box center [466, 260] width 23 height 16
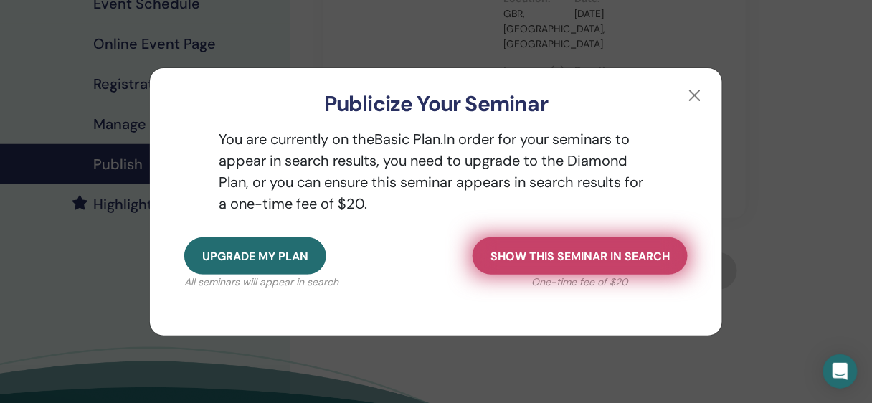
click at [594, 260] on span "Show this seminar in search" at bounding box center [579, 256] width 179 height 15
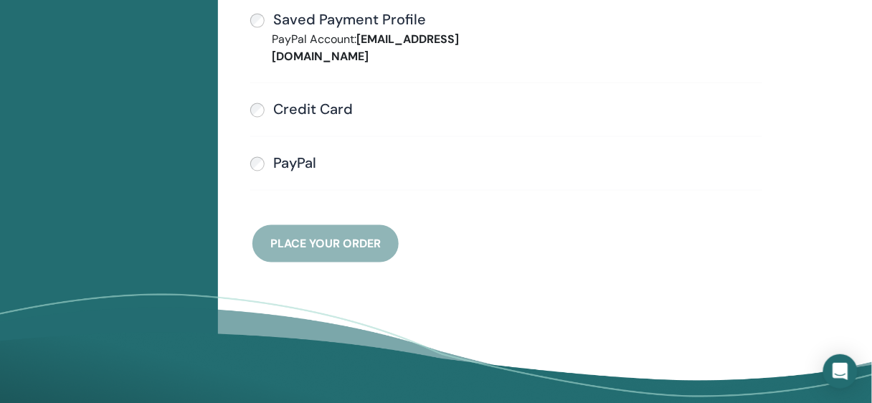
scroll to position [488, 0]
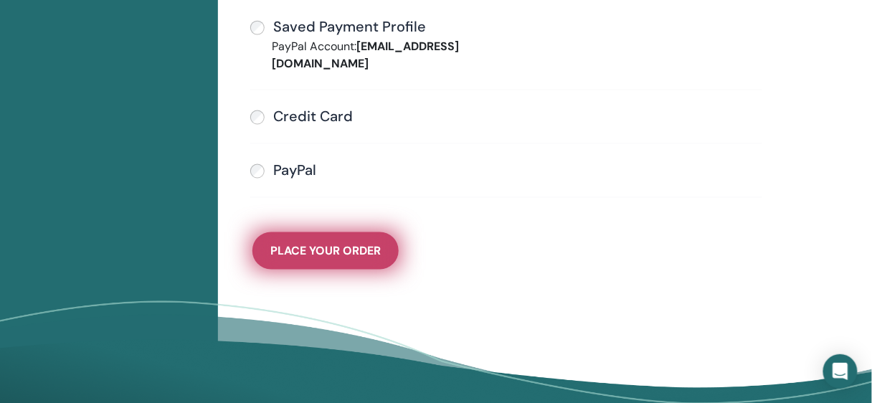
click at [377, 259] on span "Place Your Order" at bounding box center [325, 251] width 110 height 15
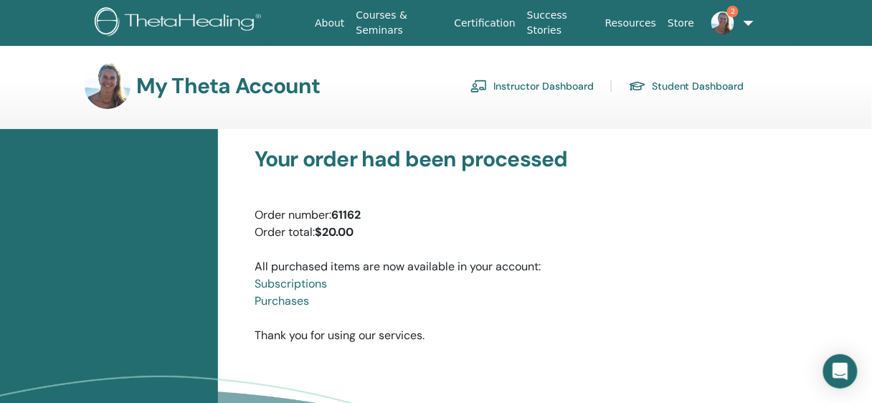
click at [551, 97] on link "Instructor Dashboard" at bounding box center [531, 86] width 123 height 23
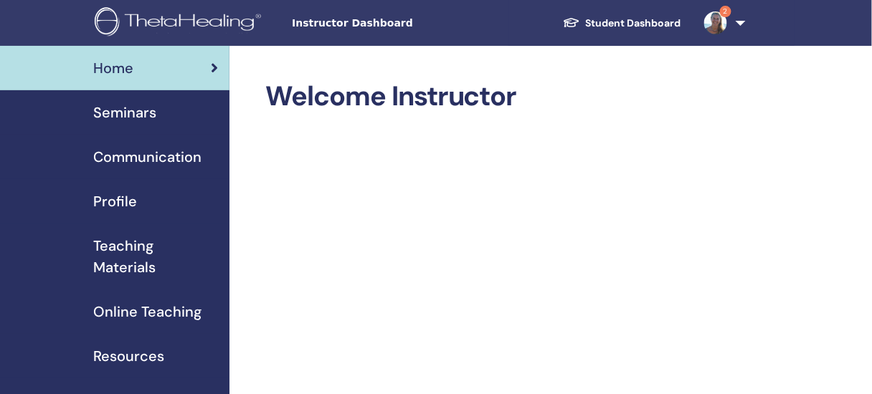
click at [136, 123] on span "Seminars" at bounding box center [124, 113] width 63 height 22
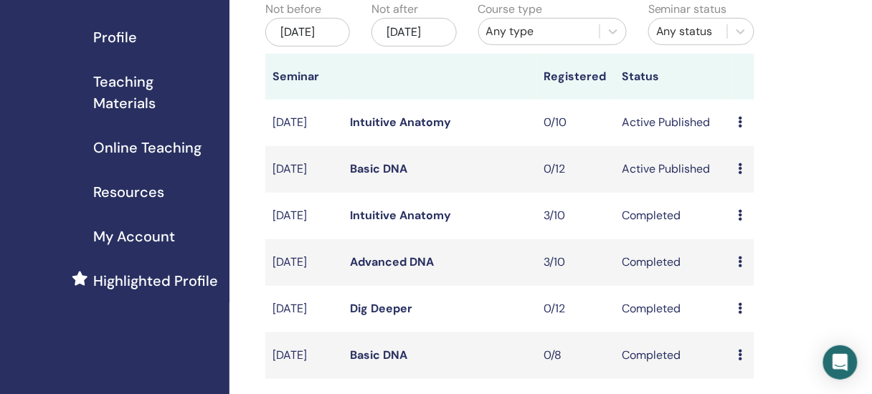
scroll to position [168, 0]
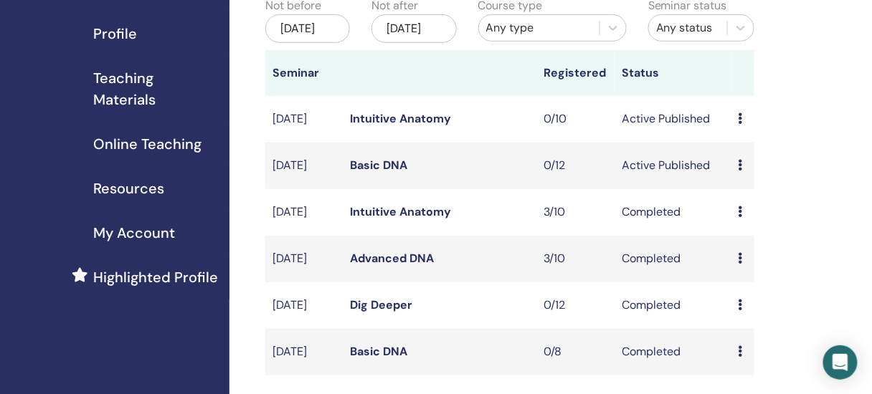
click at [381, 173] on link "Basic DNA" at bounding box center [378, 165] width 57 height 15
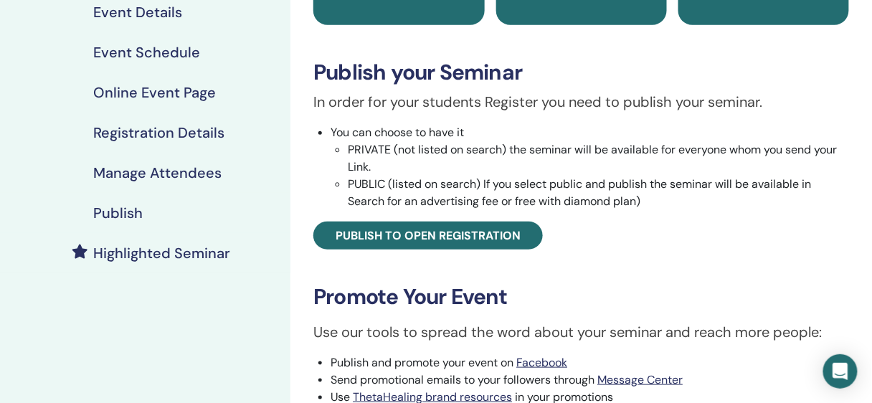
scroll to position [186, 0]
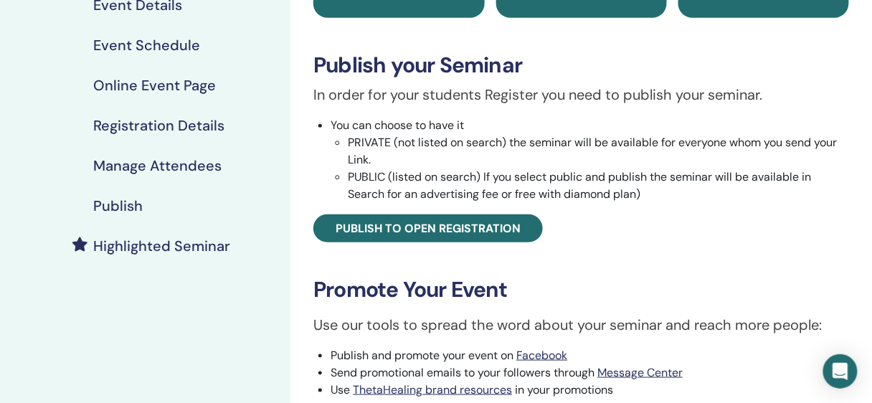
click at [143, 214] on h4 "Publish" at bounding box center [117, 205] width 49 height 17
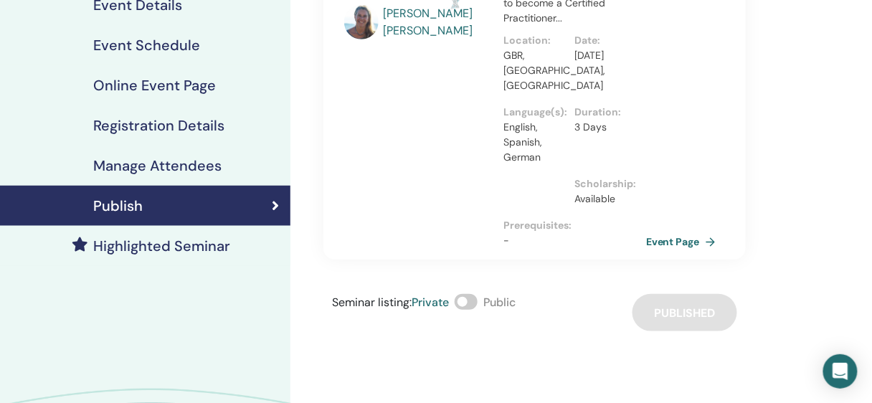
click at [478, 310] on span at bounding box center [466, 302] width 23 height 16
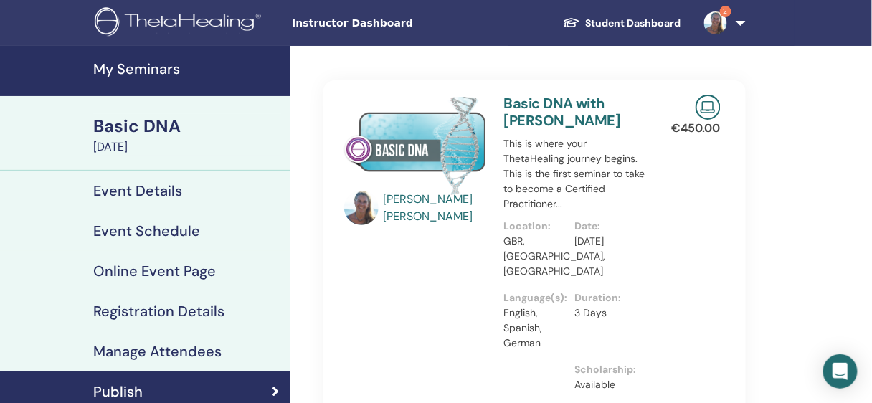
click at [725, 21] on span "2" at bounding box center [715, 21] width 34 height 11
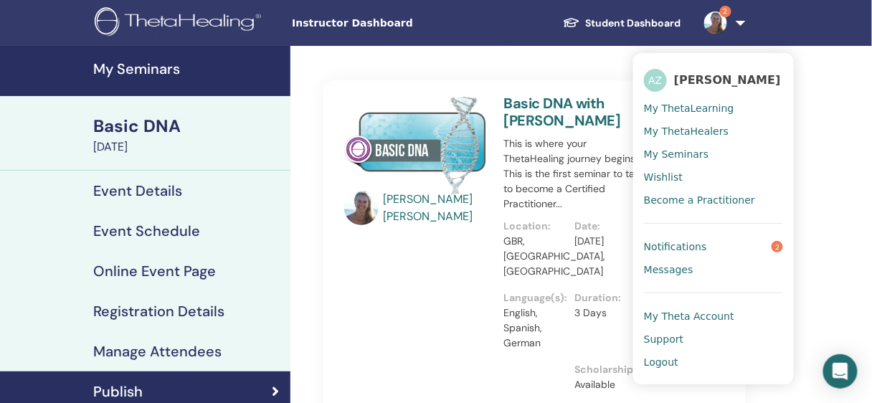
click at [684, 253] on span "Notifications" at bounding box center [675, 246] width 63 height 13
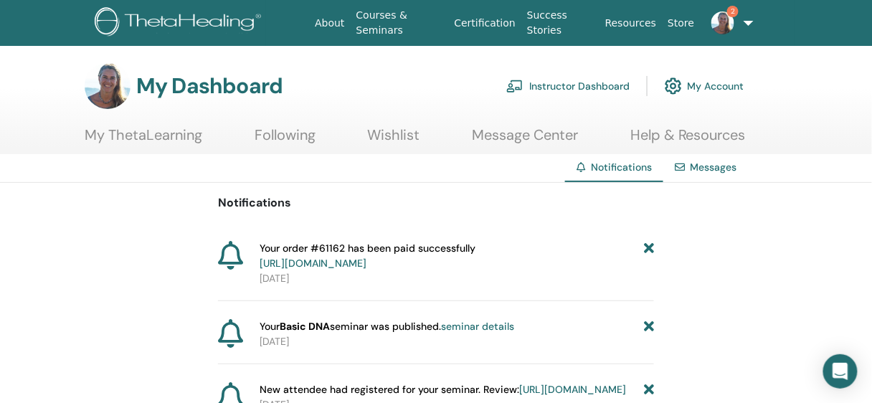
click at [649, 266] on icon at bounding box center [649, 256] width 10 height 30
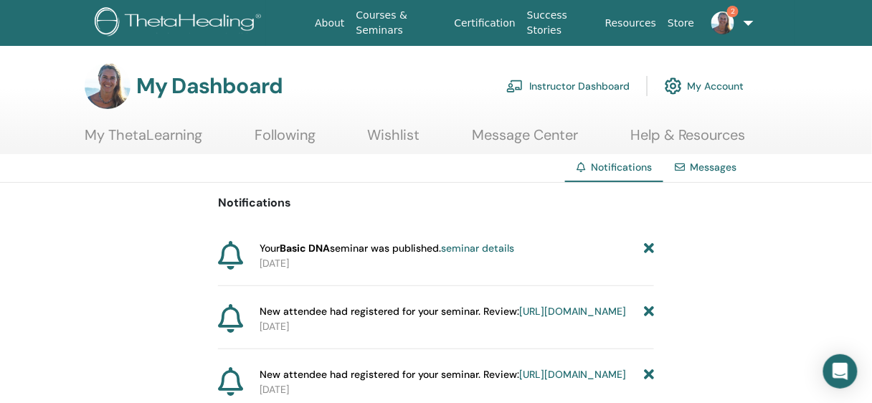
click at [648, 319] on icon at bounding box center [649, 311] width 10 height 15
click at [649, 256] on icon at bounding box center [649, 248] width 10 height 15
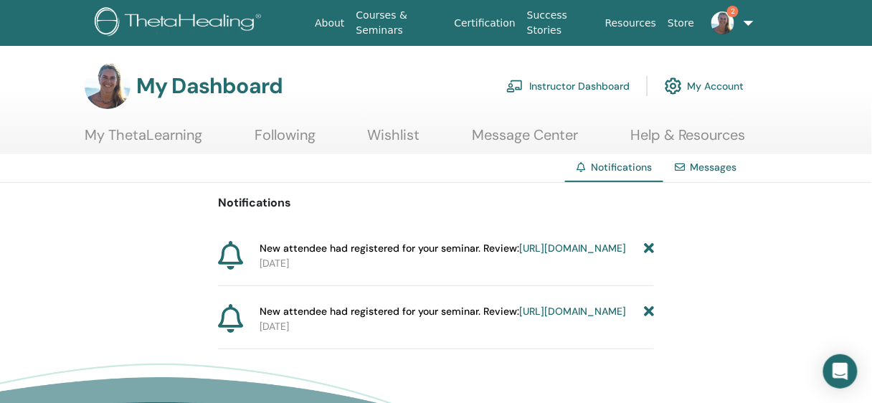
click at [649, 256] on icon at bounding box center [649, 248] width 10 height 15
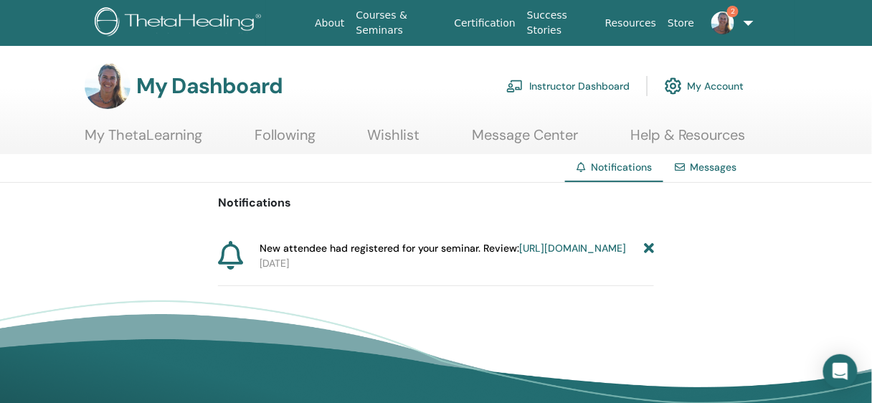
click at [649, 256] on icon at bounding box center [649, 248] width 10 height 15
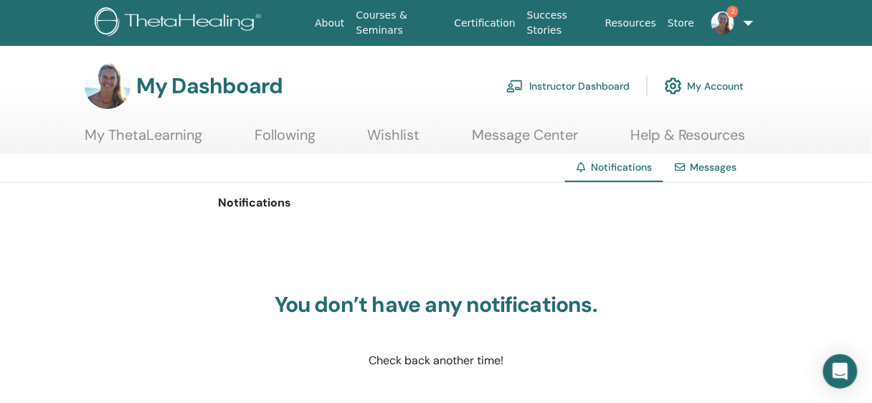
click at [731, 29] on img at bounding box center [722, 22] width 23 height 23
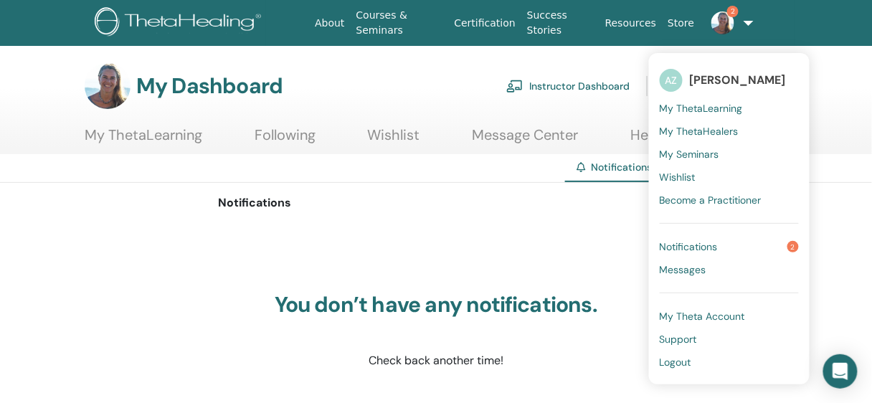
click at [536, 265] on div "You don’t have any notifications. Check back another time!" at bounding box center [436, 330] width 436 height 215
